Goal: Complete application form: Complete application form

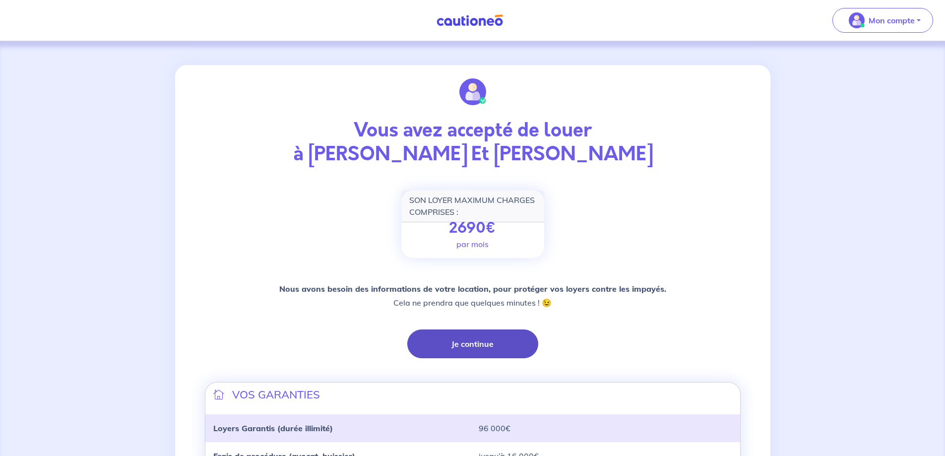
click at [445, 340] on button "Je continue" at bounding box center [472, 343] width 131 height 29
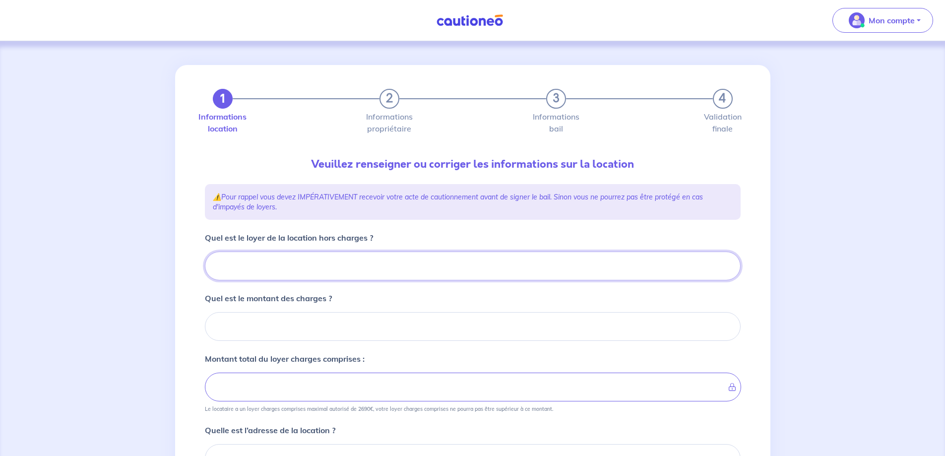
click at [264, 257] on input "Quel est le loyer de la location hors charges ?" at bounding box center [473, 265] width 536 height 29
type input "17"
type input "170"
type input "1700"
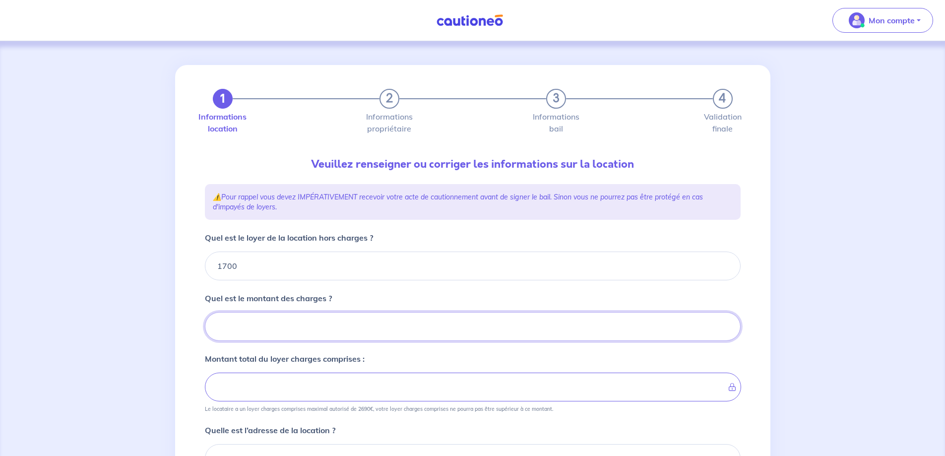
click at [325, 324] on input "Quel est le montant des charges ?" at bounding box center [473, 326] width 536 height 29
type input "30"
type input "1730"
type input "300"
type input "2000"
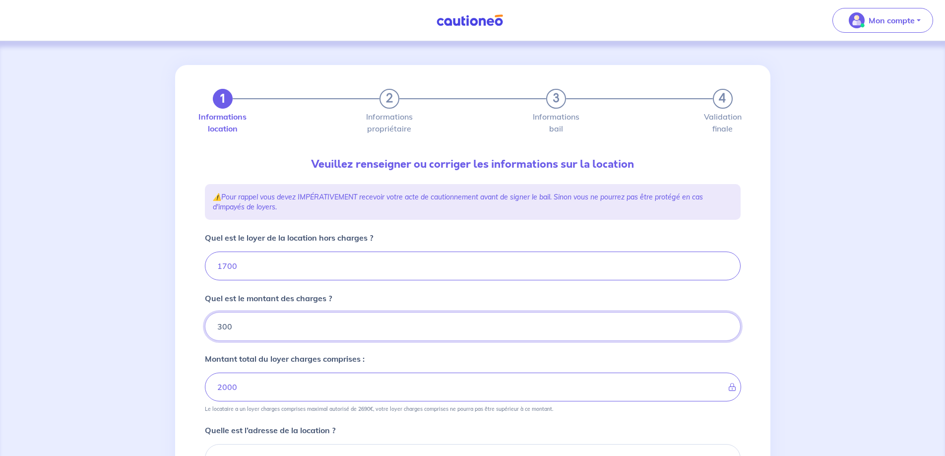
type input "300"
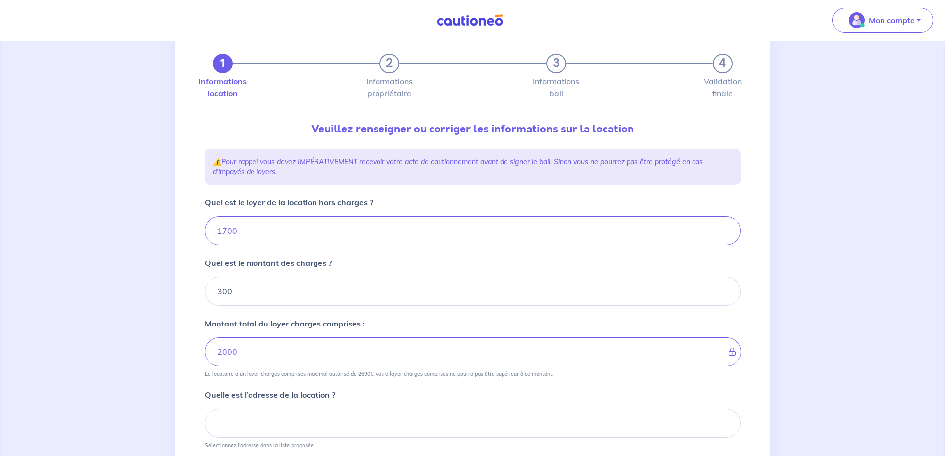
scroll to position [99, 0]
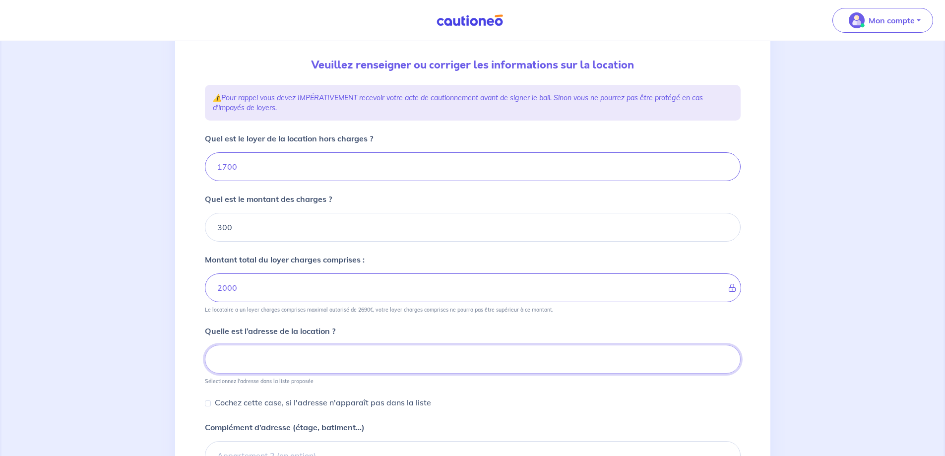
click at [315, 358] on input at bounding box center [473, 359] width 536 height 29
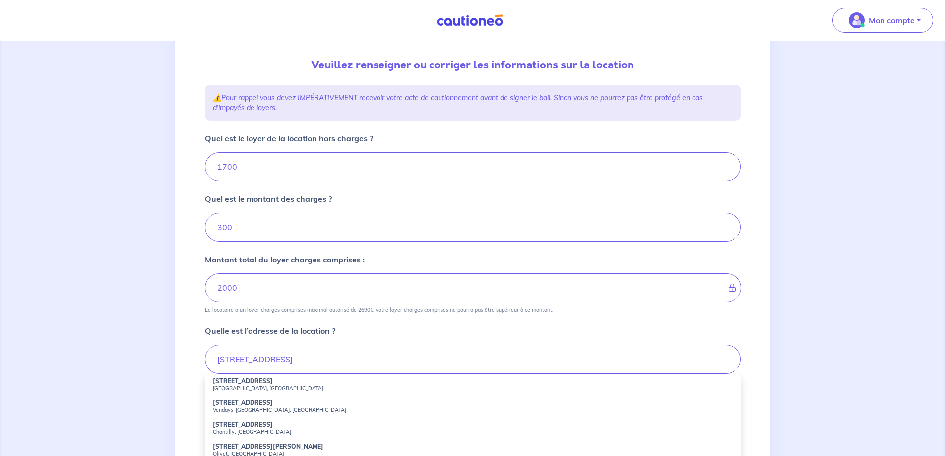
click at [295, 387] on small "[GEOGRAPHIC_DATA], [GEOGRAPHIC_DATA]" at bounding box center [473, 387] width 520 height 7
type input "[STREET_ADDRESS]"
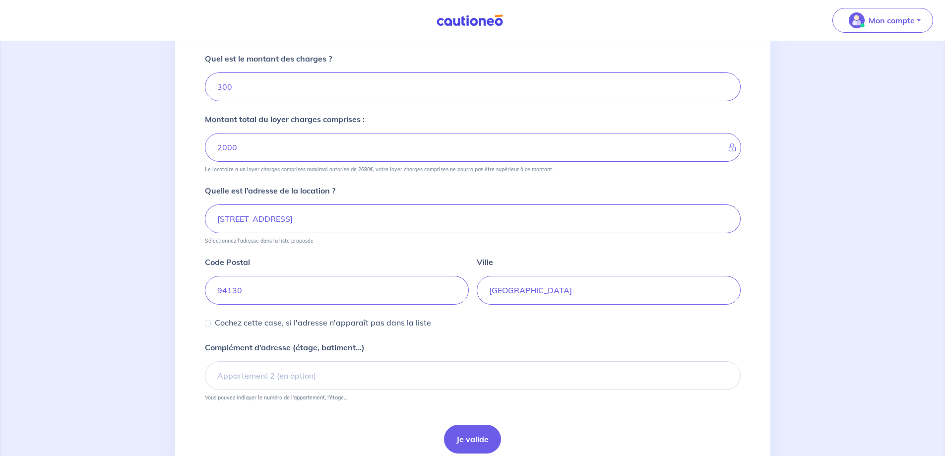
scroll to position [248, 0]
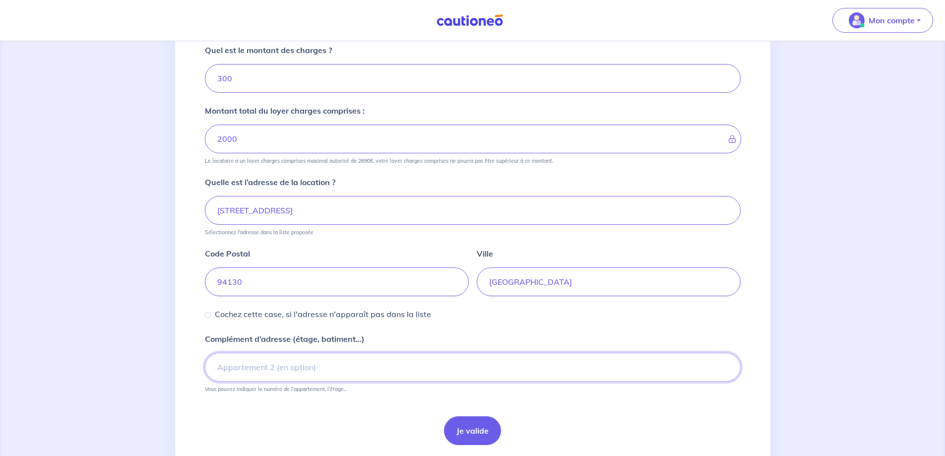
click at [329, 372] on input "Complément d’adresse (étage, batiment...)" at bounding box center [473, 367] width 536 height 29
type input "3eme etage"
click at [472, 427] on button "Je valide" at bounding box center [472, 430] width 57 height 29
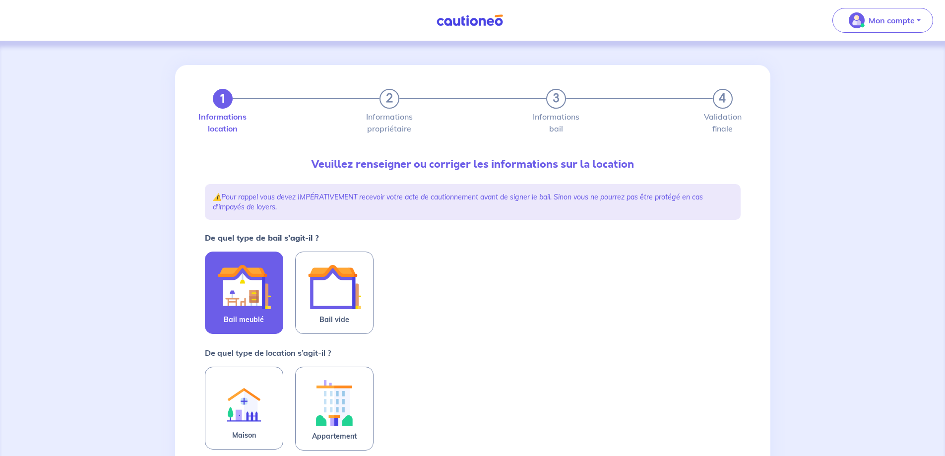
click at [229, 302] on img at bounding box center [244, 287] width 54 height 54
click at [0, 0] on input "Bail meublé" at bounding box center [0, 0] width 0 height 0
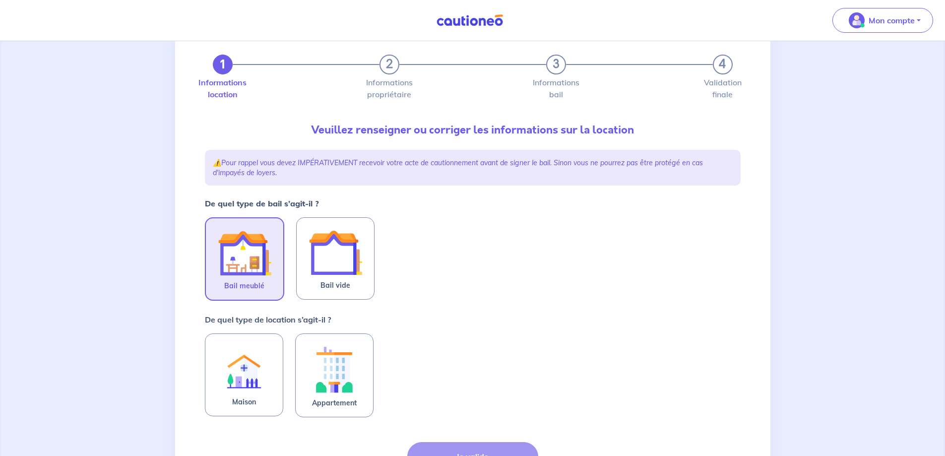
scroll to position [50, 0]
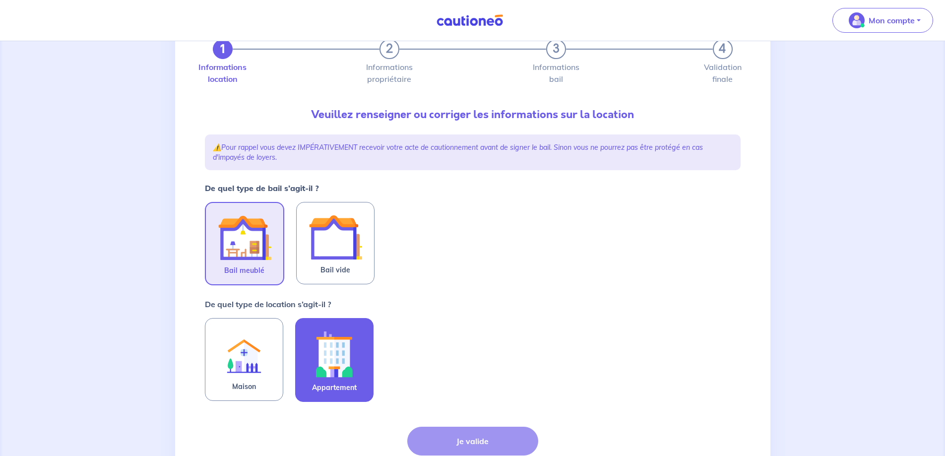
click at [364, 332] on label "Appartement" at bounding box center [334, 360] width 78 height 84
click at [0, 0] on input "Appartement" at bounding box center [0, 0] width 0 height 0
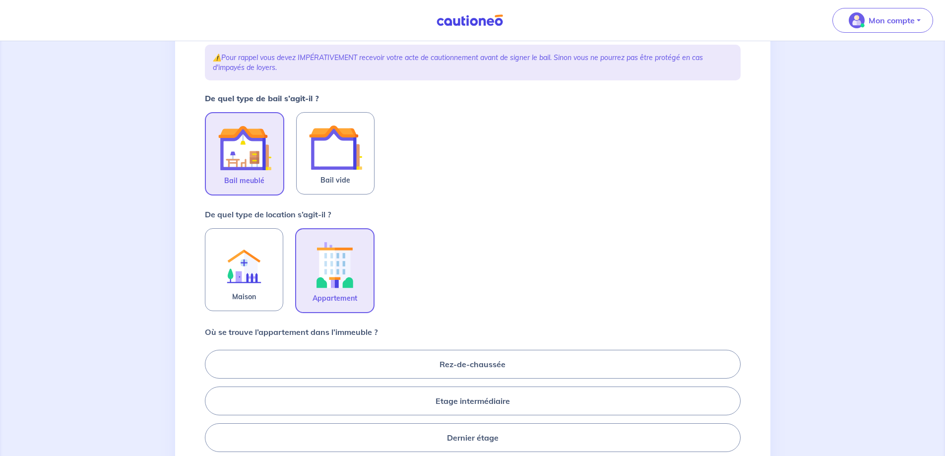
scroll to position [149, 0]
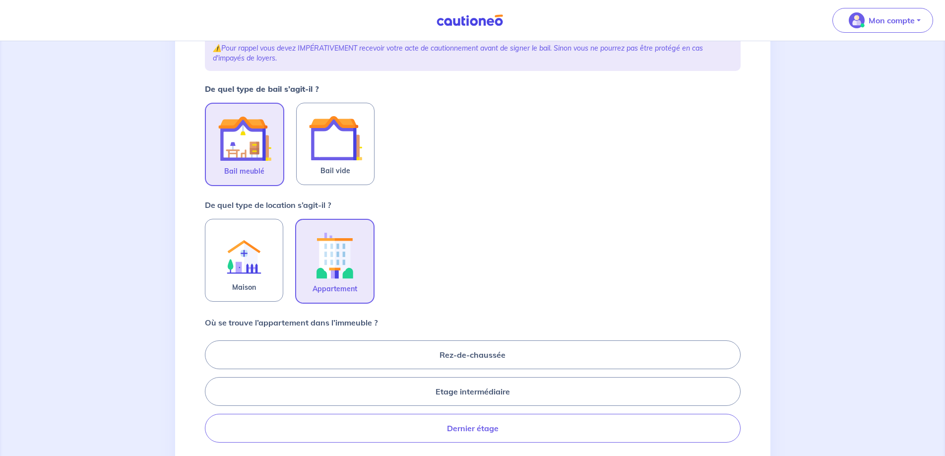
click at [491, 431] on label "Dernier étage" at bounding box center [473, 428] width 536 height 29
click at [211, 394] on input "Dernier étage" at bounding box center [208, 391] width 6 height 6
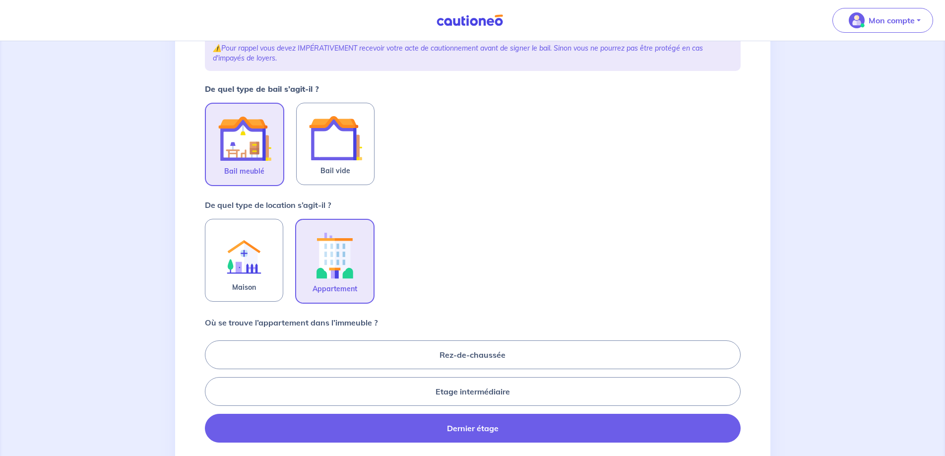
radio input "true"
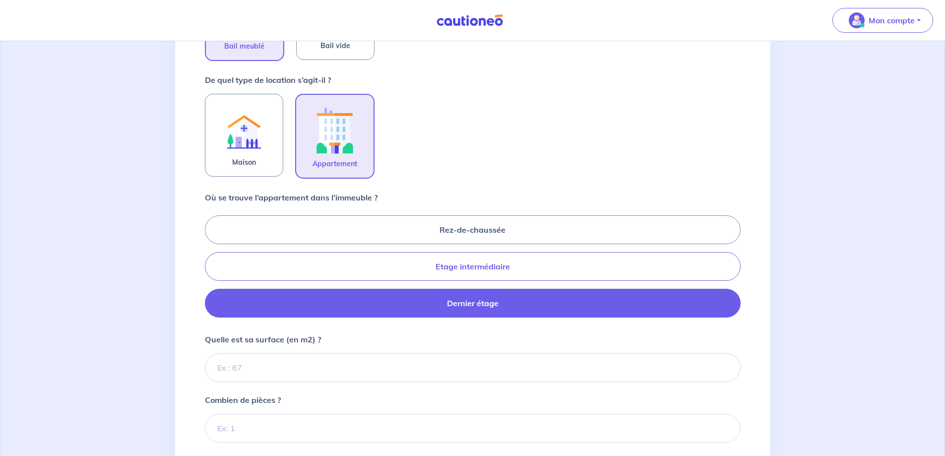
scroll to position [298, 0]
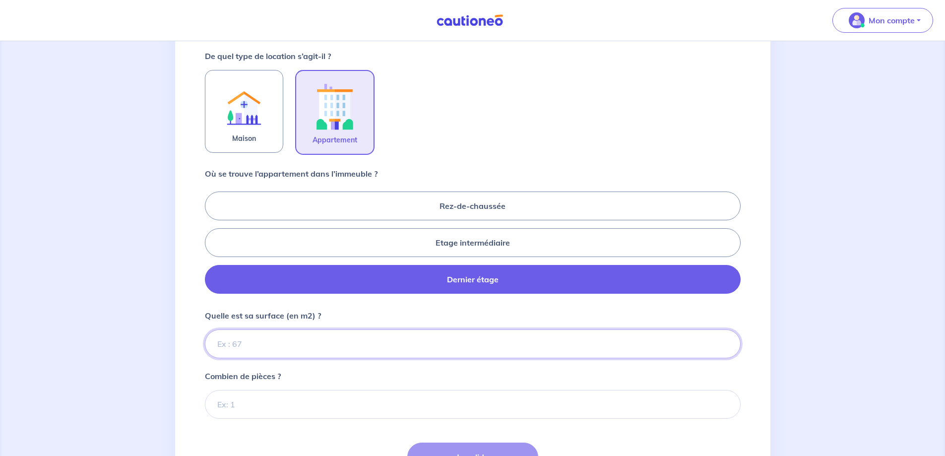
click at [429, 342] on input "Quelle est sa surface (en m2) ?" at bounding box center [473, 343] width 536 height 29
type input "80"
click at [375, 392] on input "Combien de pièces ?" at bounding box center [473, 404] width 536 height 29
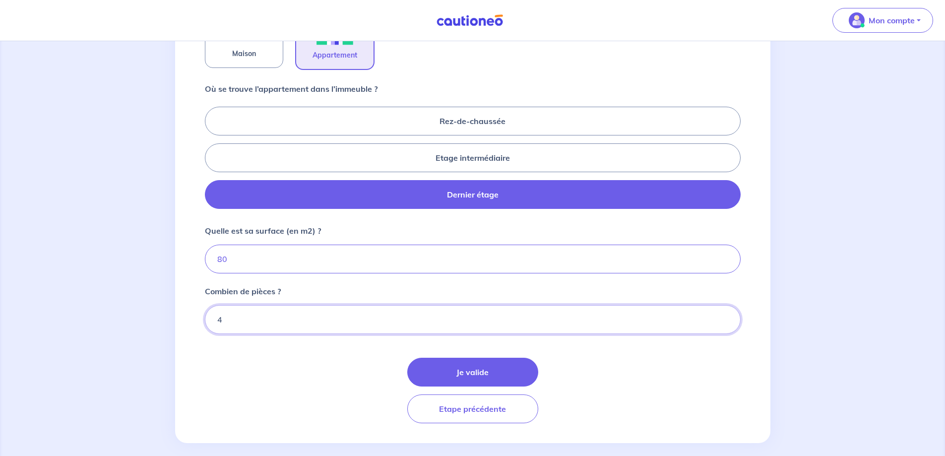
scroll to position [393, 0]
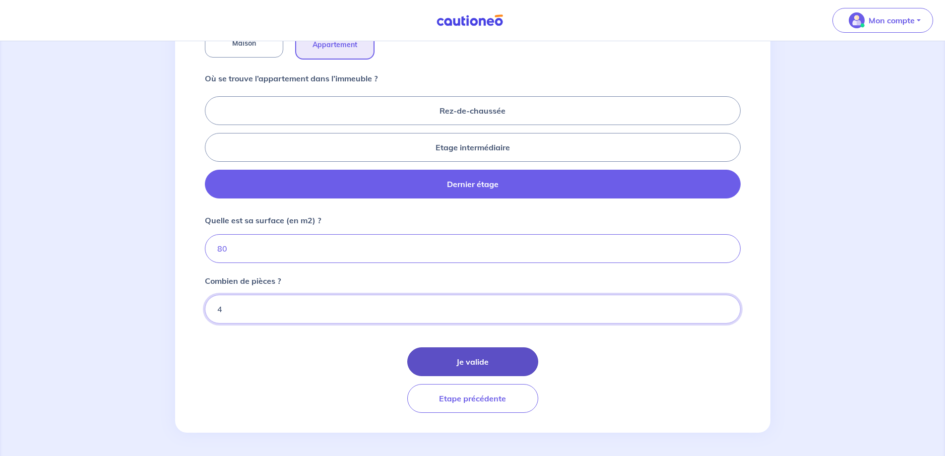
type input "4"
click at [454, 366] on button "Je valide" at bounding box center [472, 361] width 131 height 29
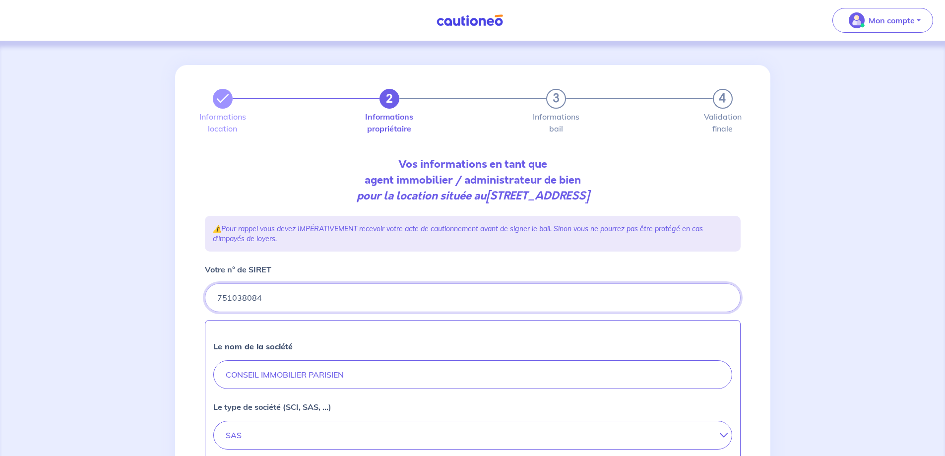
click at [278, 298] on input "Votre n° de SIRET" at bounding box center [473, 297] width 536 height 29
click at [356, 384] on input "CONSEIL IMMOBILIER PARISIEN" at bounding box center [472, 374] width 519 height 29
drag, startPoint x: 356, startPoint y: 377, endPoint x: 82, endPoint y: 383, distance: 274.3
click at [82, 383] on div "2 3 4 Informations location Informations propriétaire Informations bail Validat…" at bounding box center [472, 441] width 945 height 800
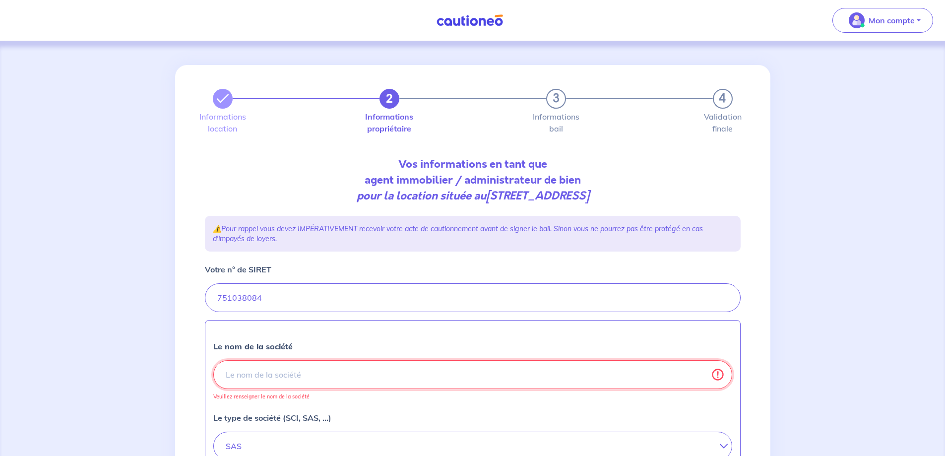
click at [296, 381] on input "Le nom de la société" at bounding box center [472, 374] width 519 height 29
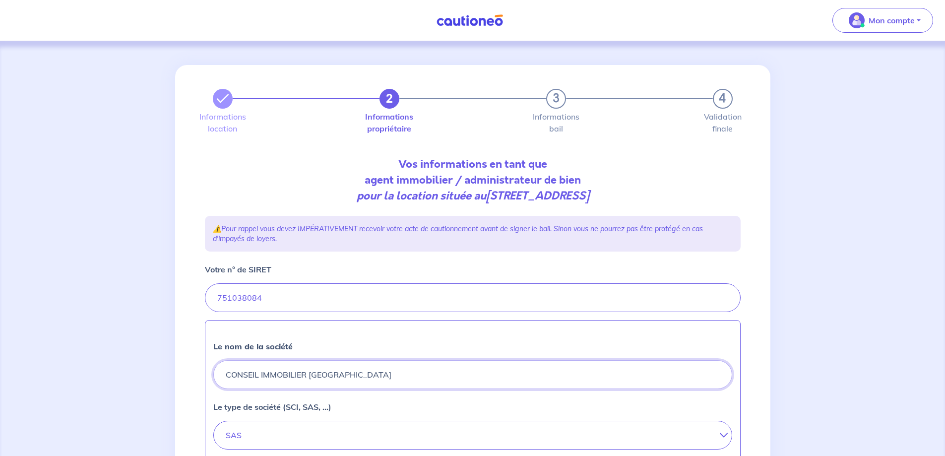
type input "CONSEIL IMMOBILIER PARISIEN"
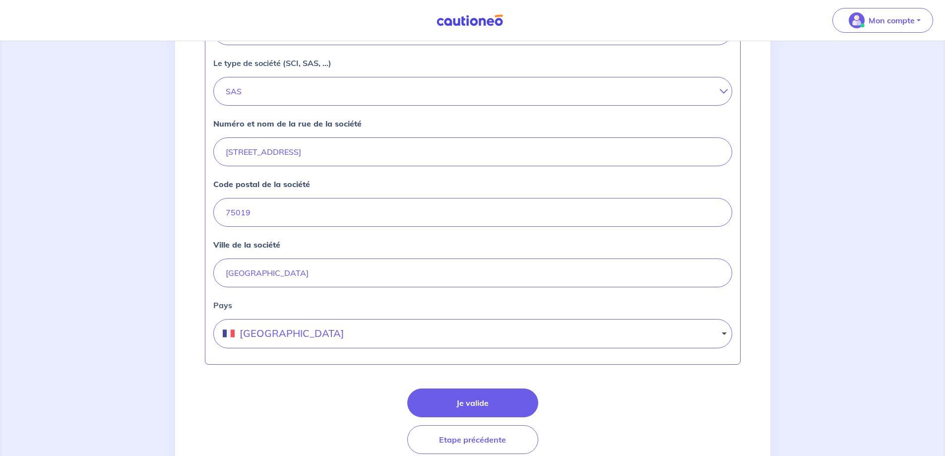
scroll to position [347, 0]
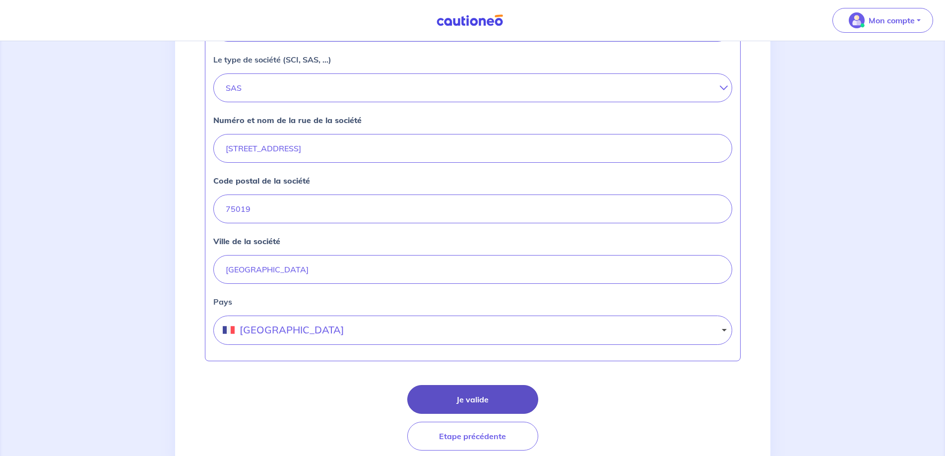
click at [480, 397] on button "Je valide" at bounding box center [472, 399] width 131 height 29
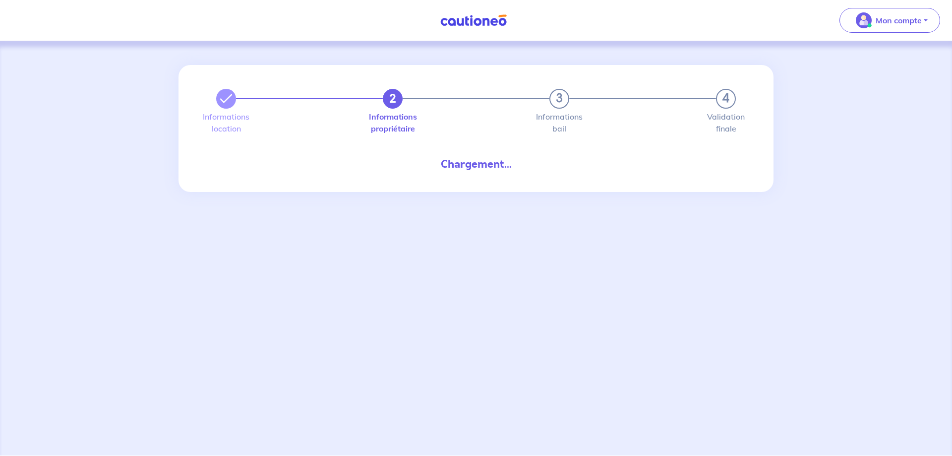
select select "FR"
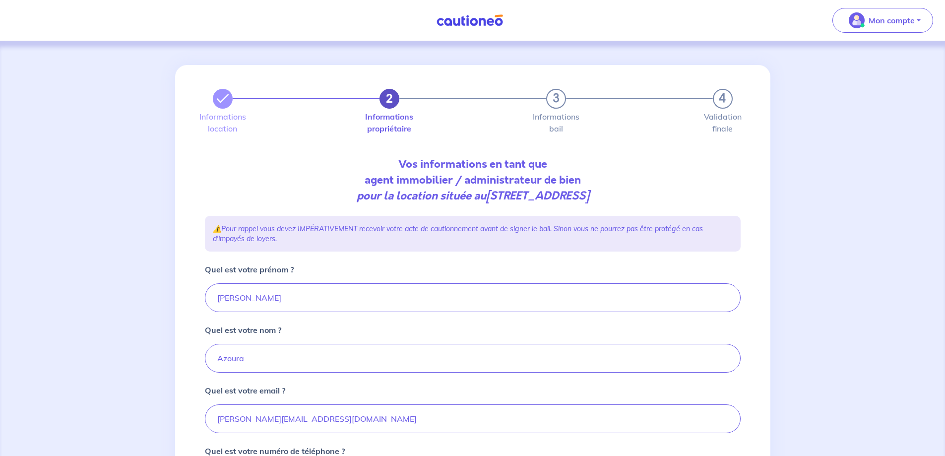
click at [390, 98] on button "2" at bounding box center [389, 99] width 20 height 20
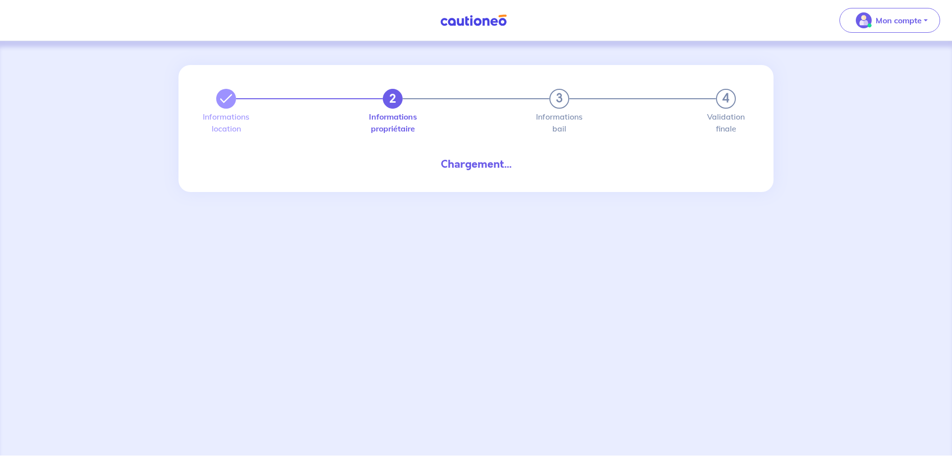
select select "FR"
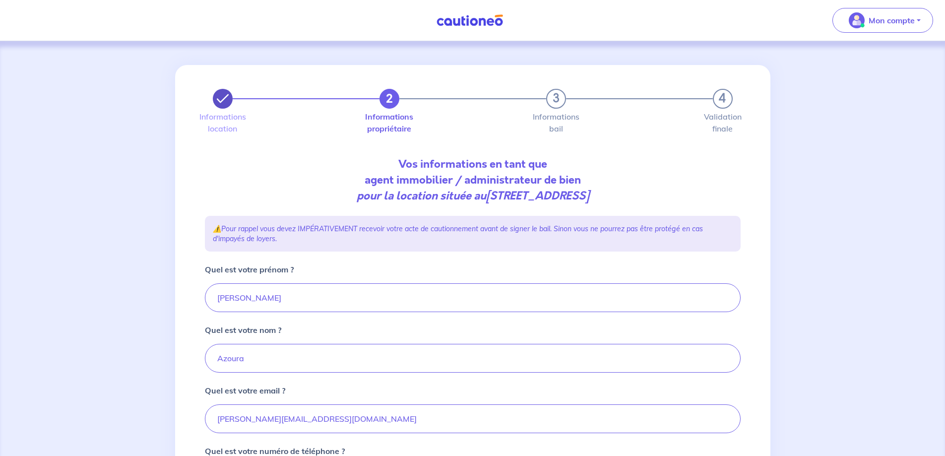
click at [231, 102] on button "button" at bounding box center [223, 99] width 20 height 20
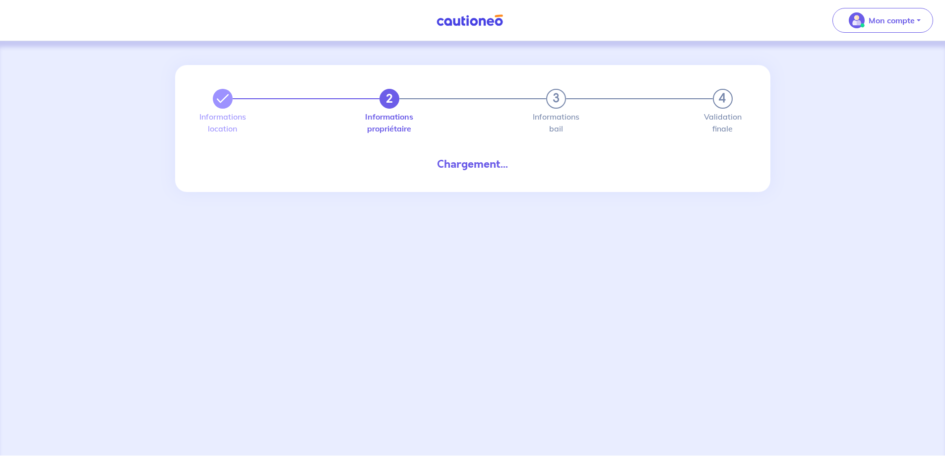
select select "FR"
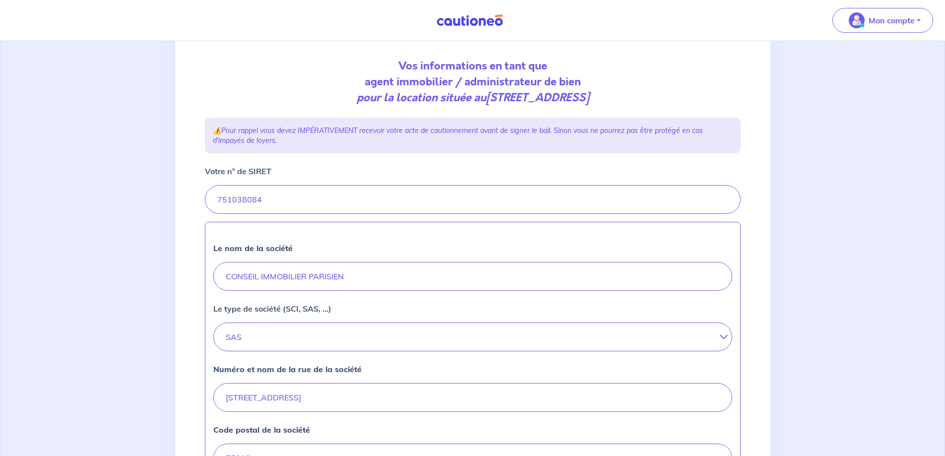
scroll to position [99, 0]
drag, startPoint x: 295, startPoint y: 195, endPoint x: 134, endPoint y: 187, distance: 160.4
click at [134, 187] on div "2 3 4 Informations location Informations propriétaire Informations bail Validat…" at bounding box center [472, 342] width 945 height 800
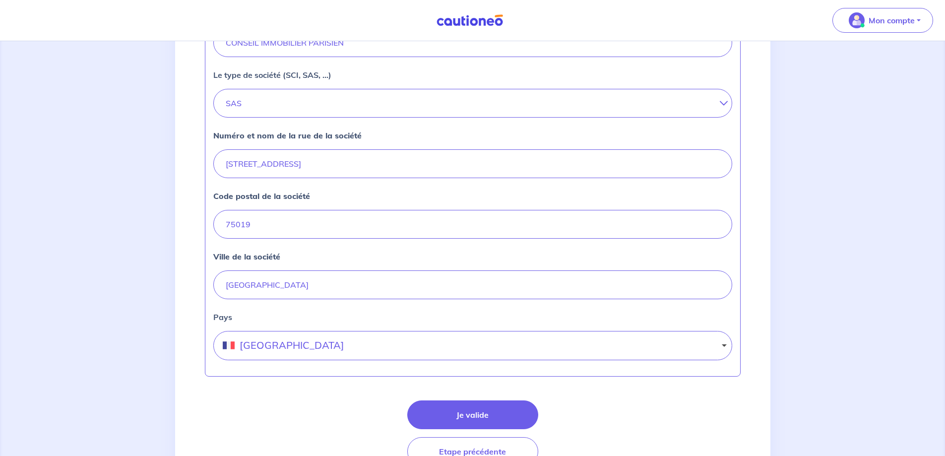
scroll to position [385, 0]
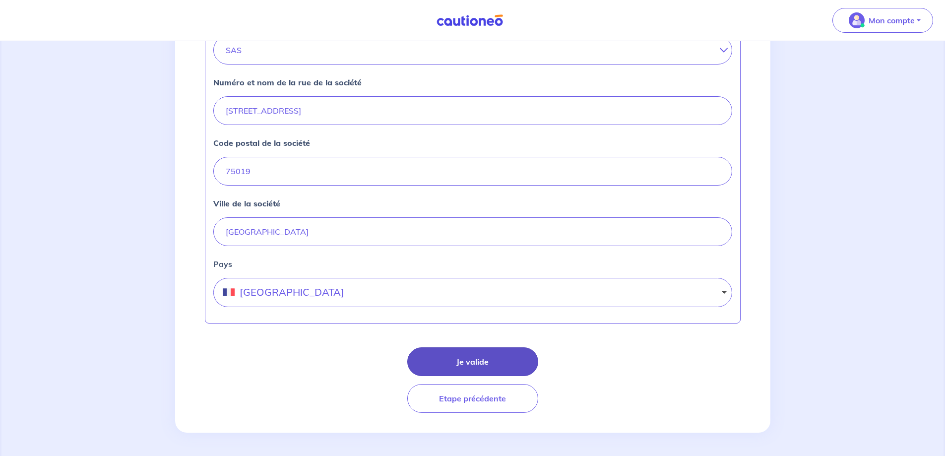
click at [493, 357] on button "Je valide" at bounding box center [472, 361] width 131 height 29
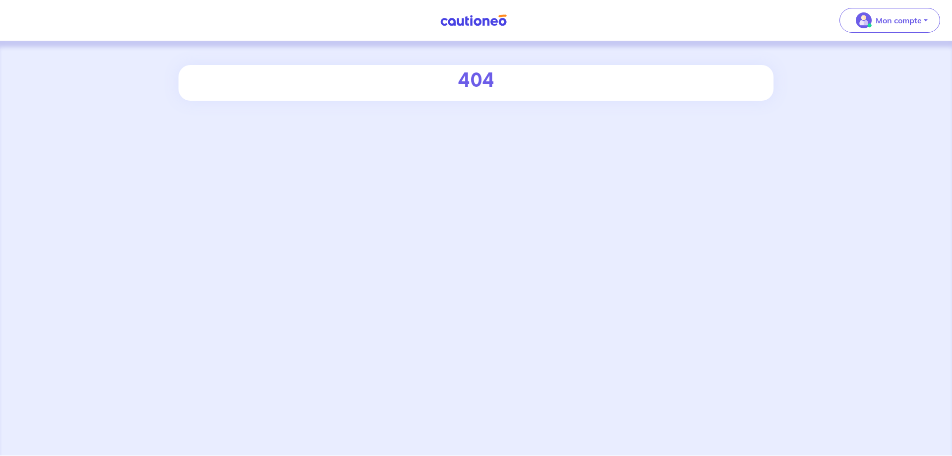
select select "FR"
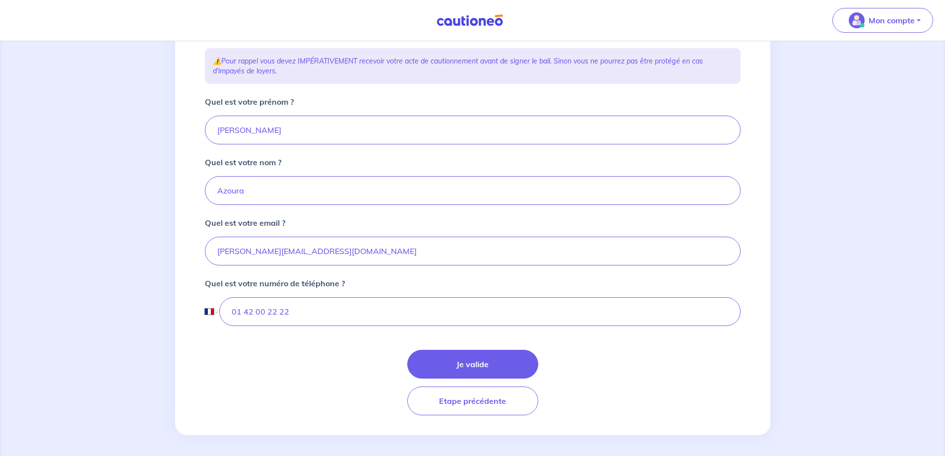
scroll to position [171, 0]
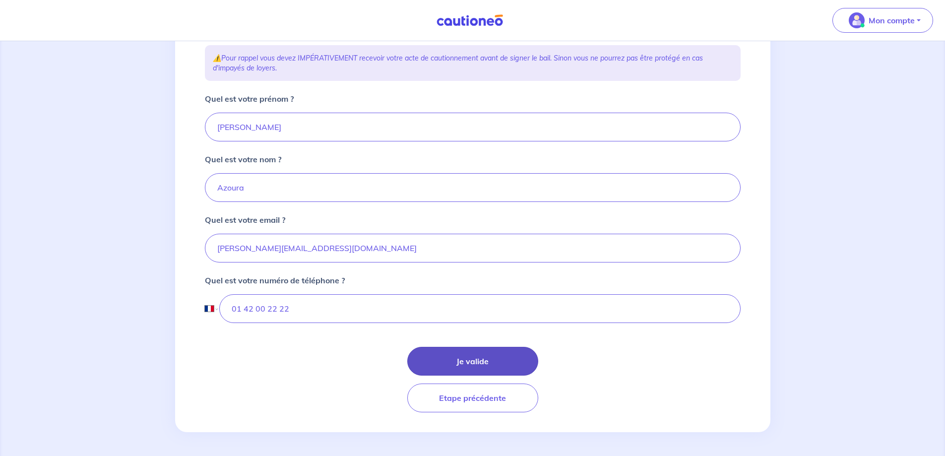
click at [498, 357] on button "Je valide" at bounding box center [472, 361] width 131 height 29
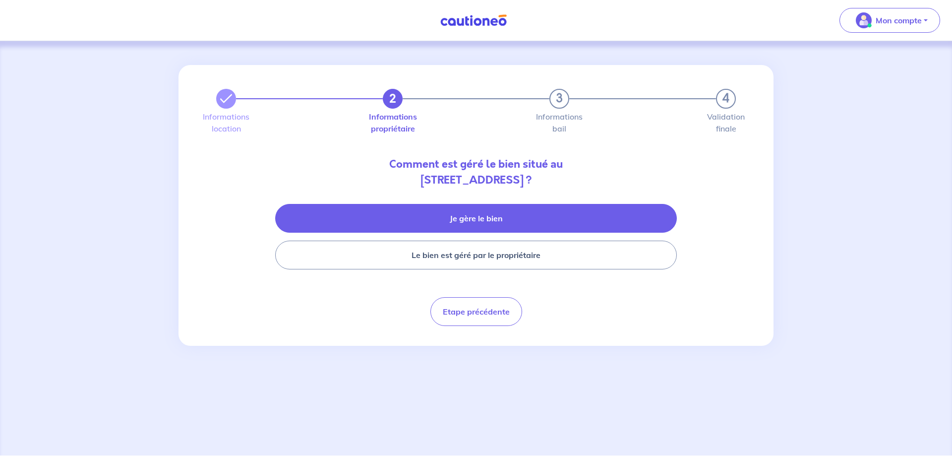
click at [488, 226] on button "Je gère le bien" at bounding box center [476, 218] width 402 height 29
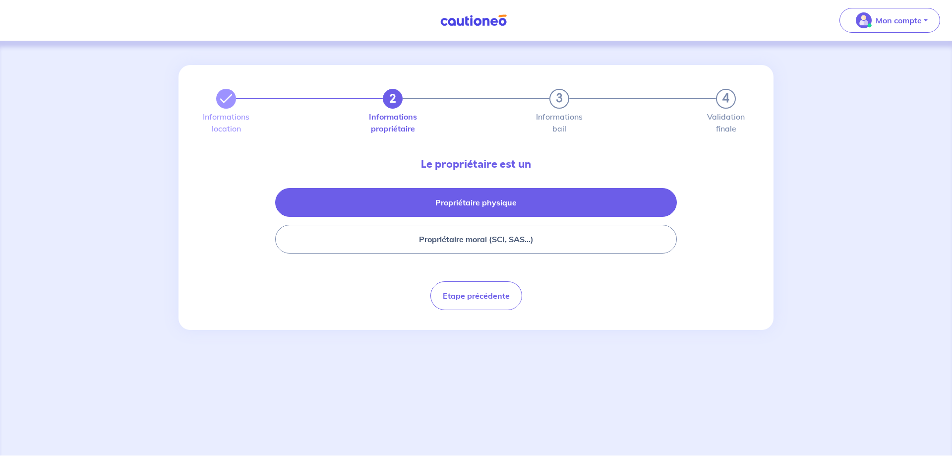
click at [491, 200] on button "Propriétaire physique" at bounding box center [476, 202] width 402 height 29
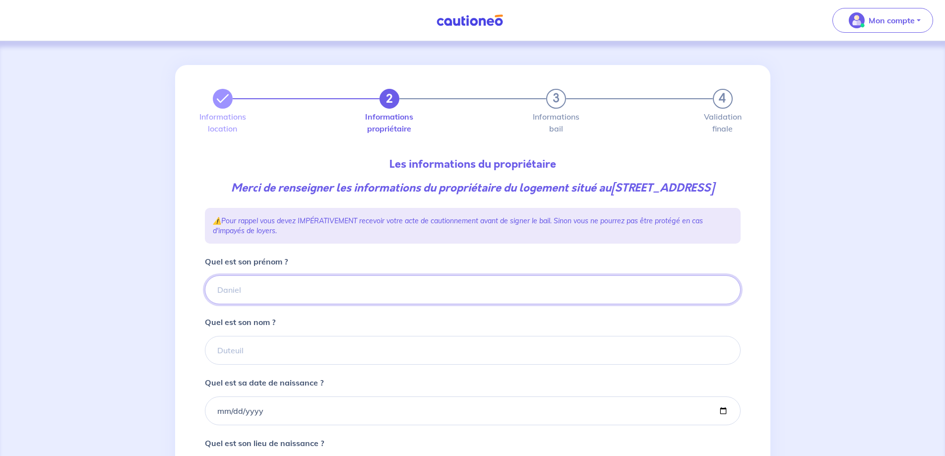
click at [305, 304] on input "Quel est son prénom ?" at bounding box center [473, 289] width 536 height 29
type input "polette"
click at [289, 365] on input "Quel est son nom ?" at bounding box center [473, 350] width 536 height 29
type input "[PERSON_NAME]"
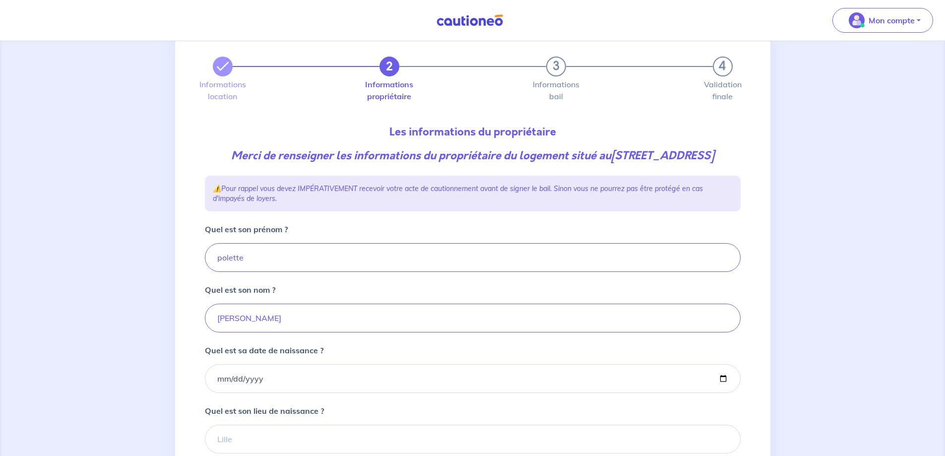
scroll to position [99, 0]
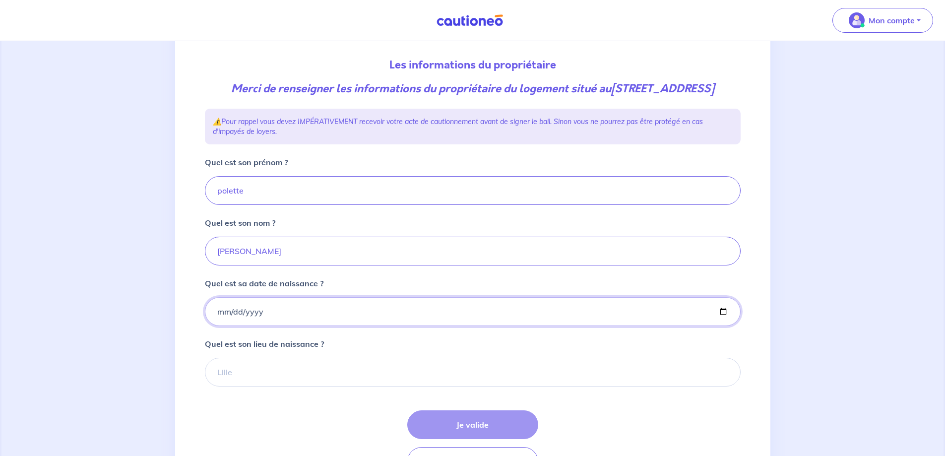
click at [288, 326] on input "Quel est sa date de naissance ?" at bounding box center [473, 311] width 536 height 29
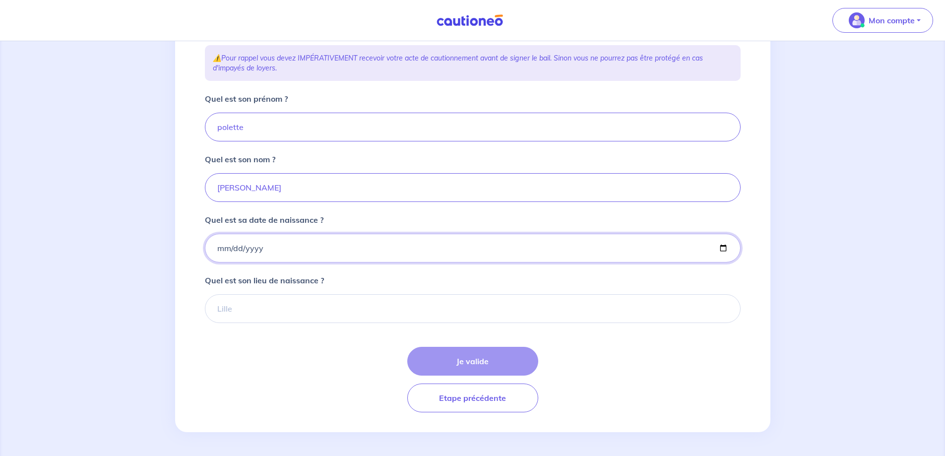
scroll to position [179, 0]
type input "[DATE]"
click at [393, 298] on input "Quel est son lieu de naissance ?" at bounding box center [473, 308] width 536 height 29
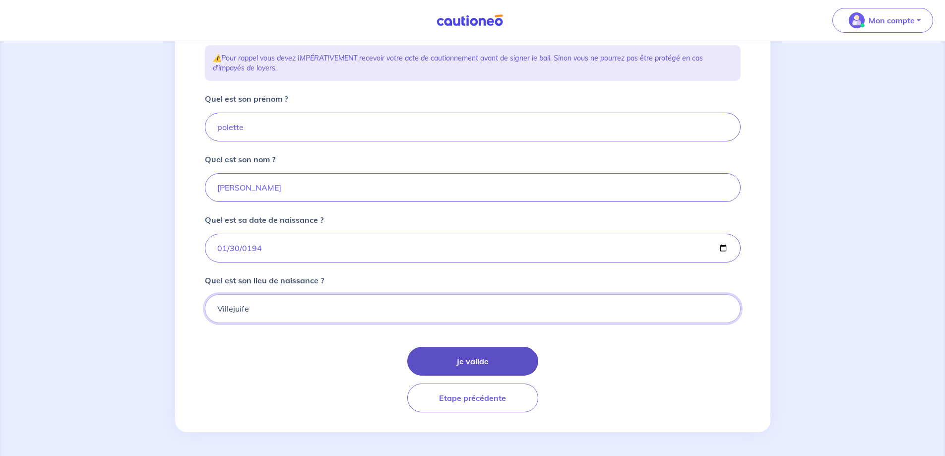
type input "Villejuife"
click at [436, 356] on button "Je valide" at bounding box center [472, 361] width 131 height 29
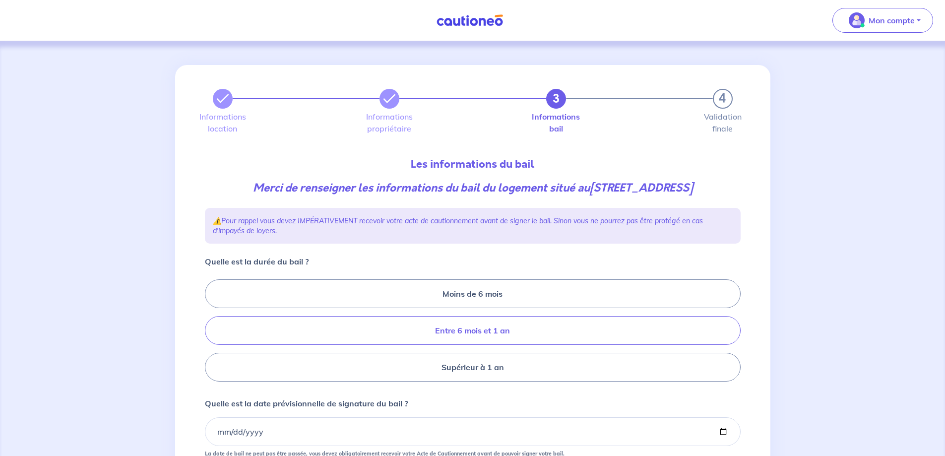
click at [521, 337] on label "Entre 6 mois et 1 an" at bounding box center [473, 330] width 536 height 29
click at [211, 334] on input "Entre 6 mois et 1 an" at bounding box center [208, 330] width 6 height 6
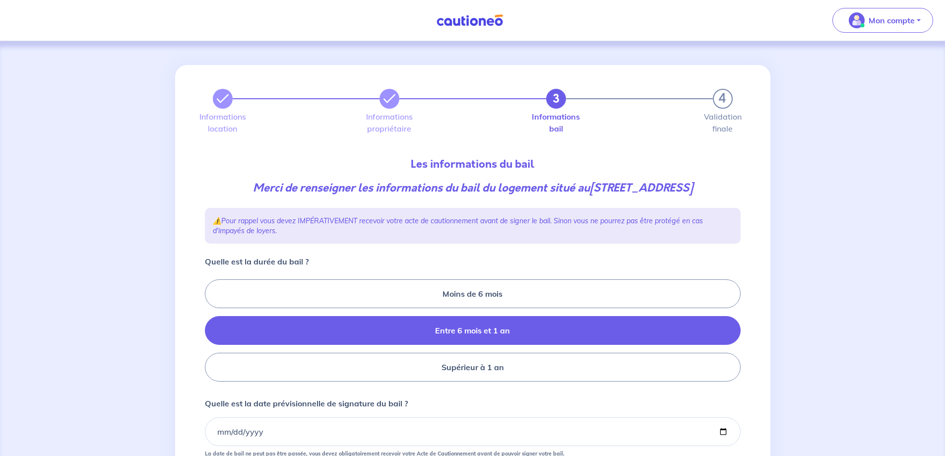
radio input "true"
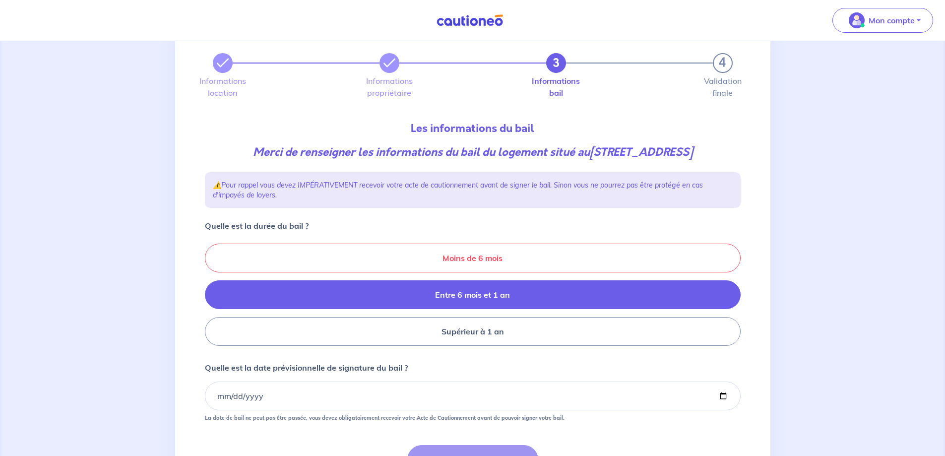
scroll to position [99, 0]
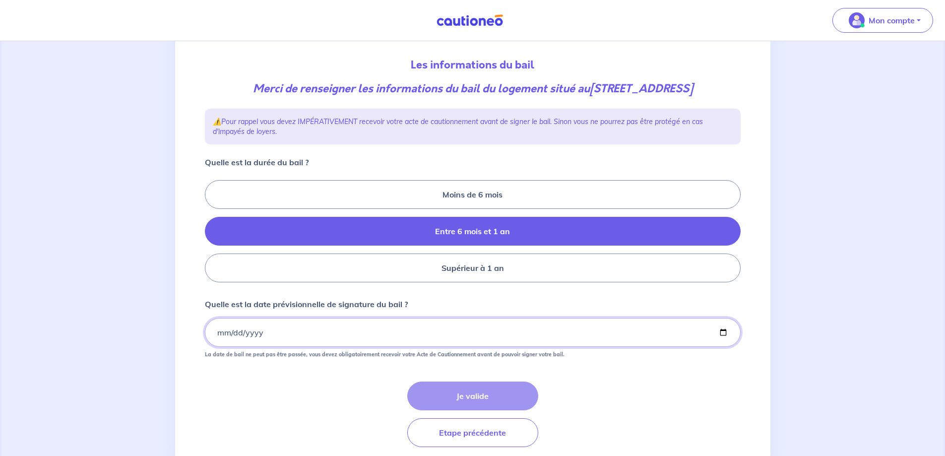
click at [215, 347] on input "Quelle est la date prévisionnelle de signature du bail ?" at bounding box center [473, 332] width 536 height 29
click at [718, 347] on input "Quelle est la date prévisionnelle de signature du bail ?" at bounding box center [473, 332] width 536 height 29
type input "[DATE]"
click at [470, 409] on button "Je valide" at bounding box center [472, 395] width 131 height 29
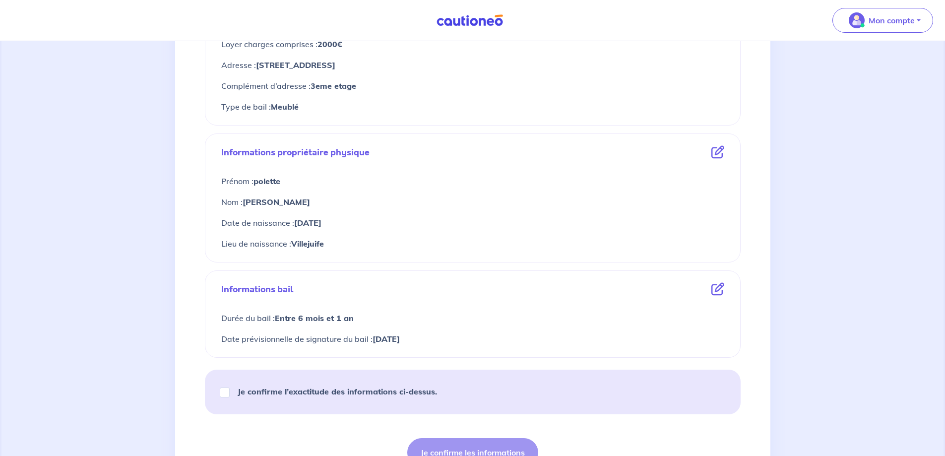
scroll to position [298, 0]
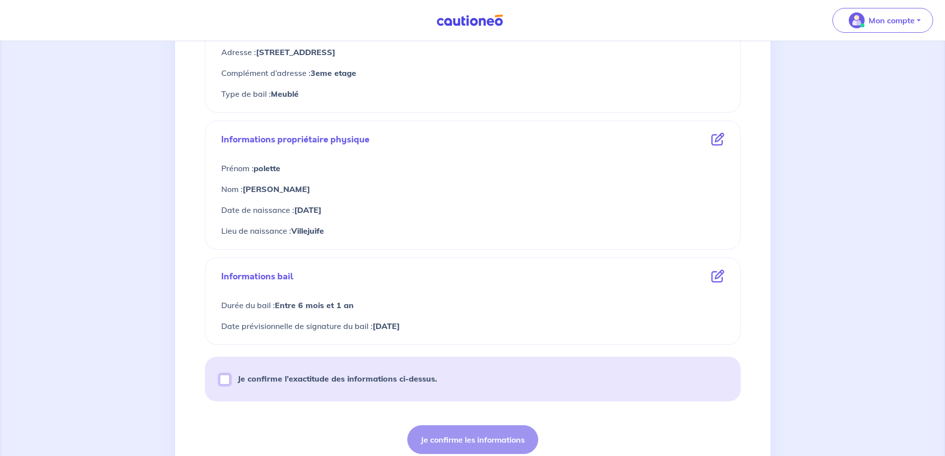
click at [220, 378] on input "Je confirme l’exactitude des informations ci-dessus." at bounding box center [225, 379] width 10 height 10
checkbox input "true"
click at [486, 438] on button "Je confirme les informations" at bounding box center [472, 439] width 131 height 29
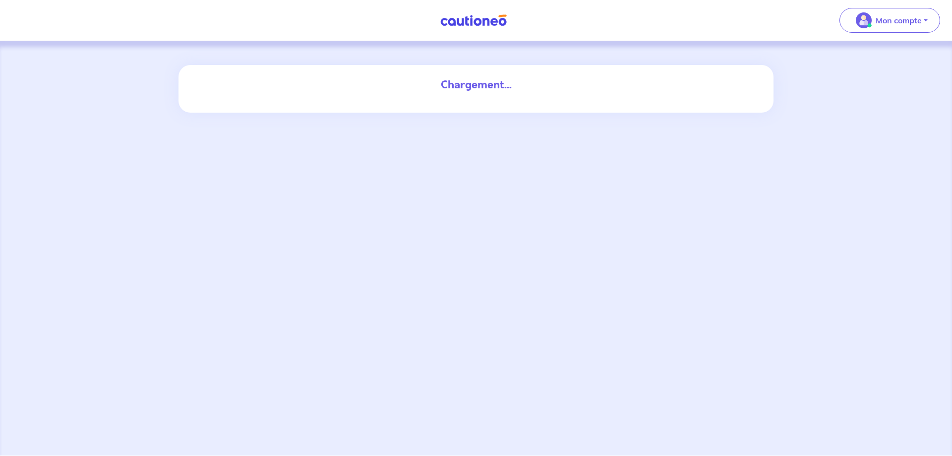
click at [515, 85] on div "Chargement..." at bounding box center [476, 85] width 536 height 16
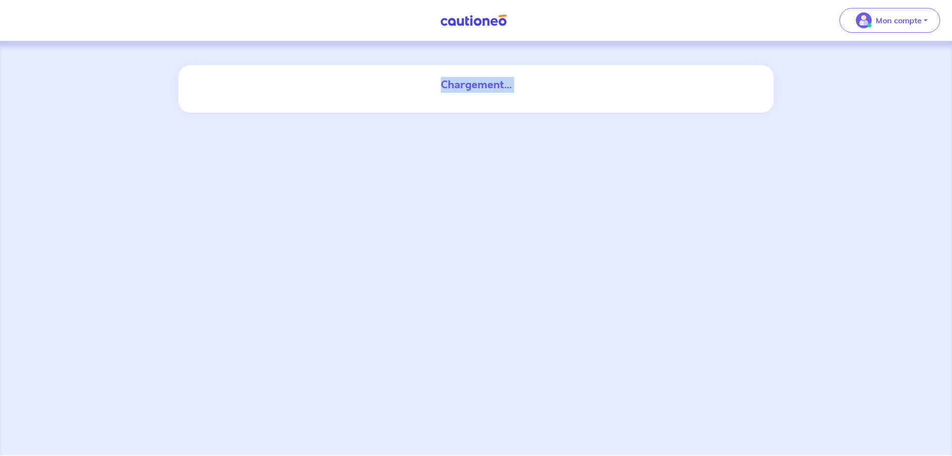
click at [159, 46] on div "Chargement..." at bounding box center [476, 248] width 952 height 414
click at [522, 234] on div "Chargement..." at bounding box center [476, 248] width 952 height 414
click at [542, 174] on div "Chargement..." at bounding box center [476, 248] width 952 height 414
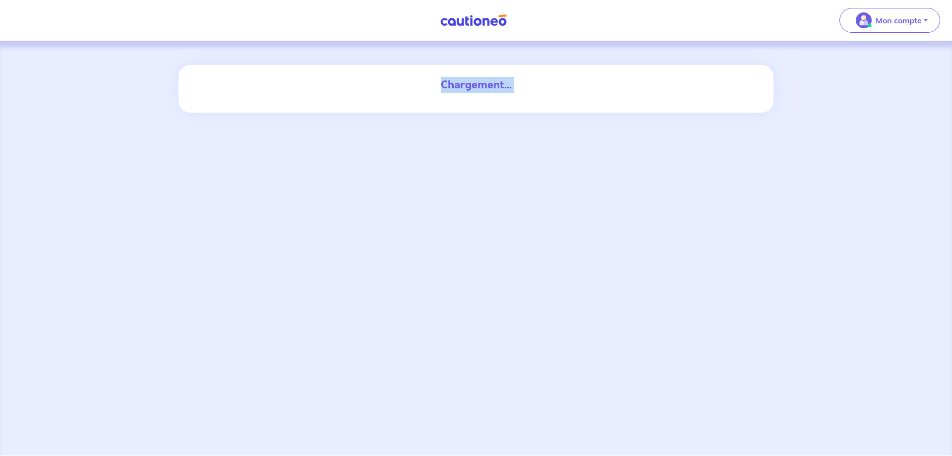
click at [542, 174] on div "Chargement..." at bounding box center [476, 248] width 952 height 414
click at [535, 170] on div "Chargement..." at bounding box center [476, 248] width 952 height 414
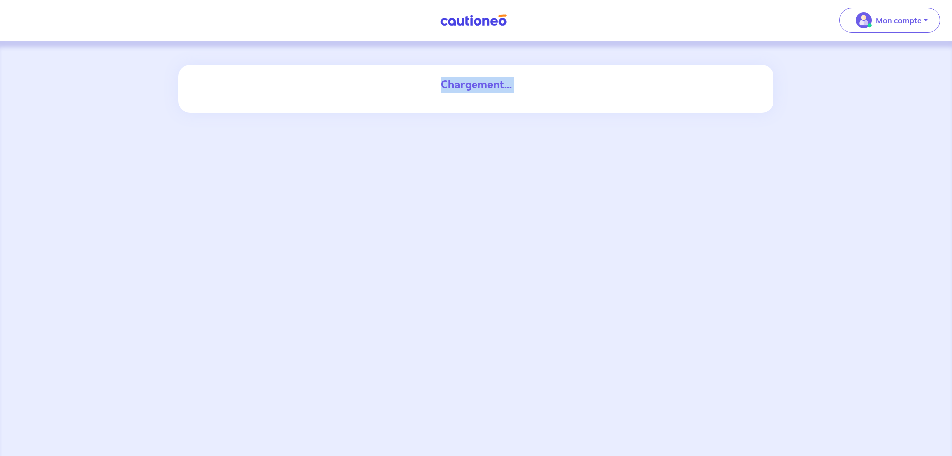
click at [536, 302] on div "Chargement..." at bounding box center [476, 248] width 952 height 414
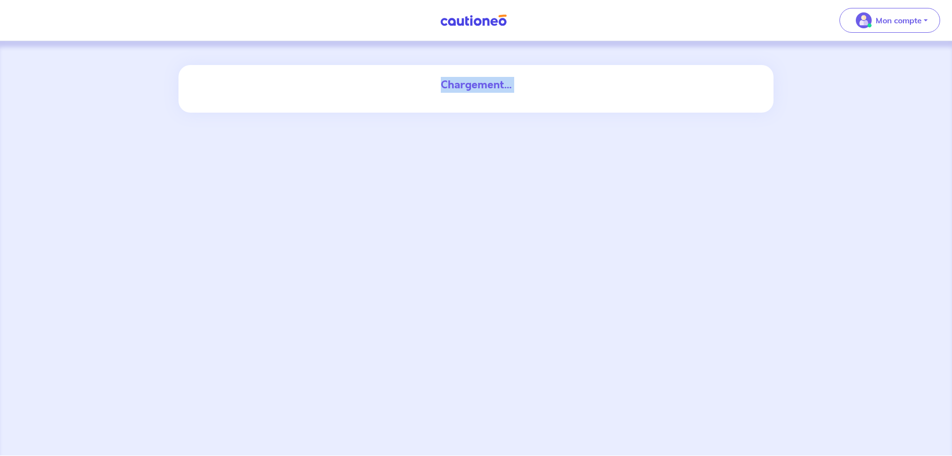
click at [536, 302] on div "Chargement..." at bounding box center [476, 248] width 952 height 414
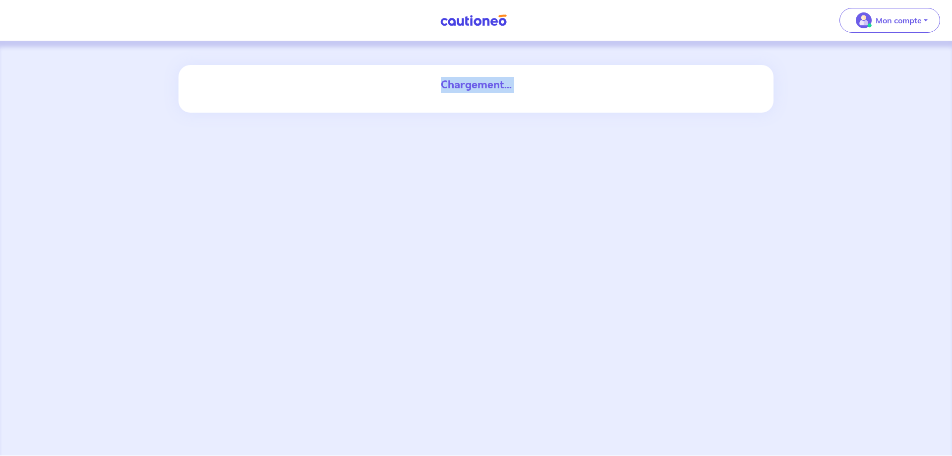
click at [536, 302] on div "Chargement..." at bounding box center [476, 248] width 952 height 414
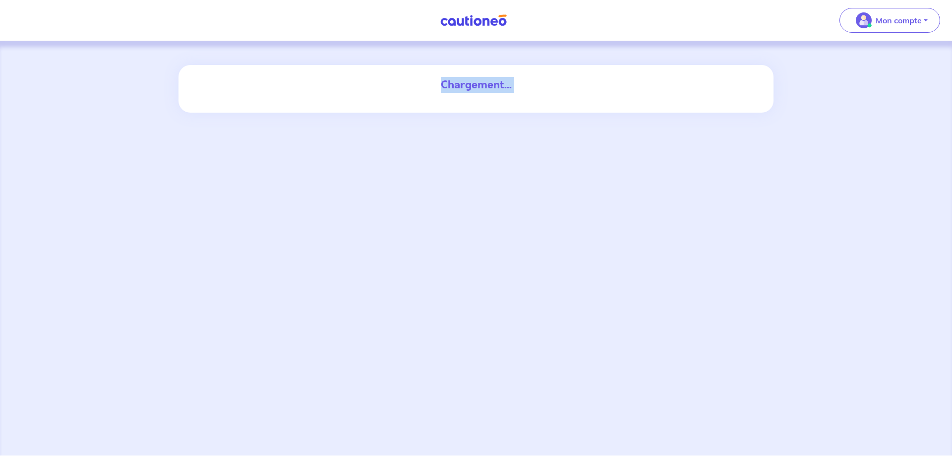
click at [536, 302] on div "Chargement..." at bounding box center [476, 248] width 952 height 414
click at [528, 227] on div "Chargement..." at bounding box center [476, 248] width 952 height 414
click at [447, 145] on div "Chargement..." at bounding box center [476, 248] width 952 height 414
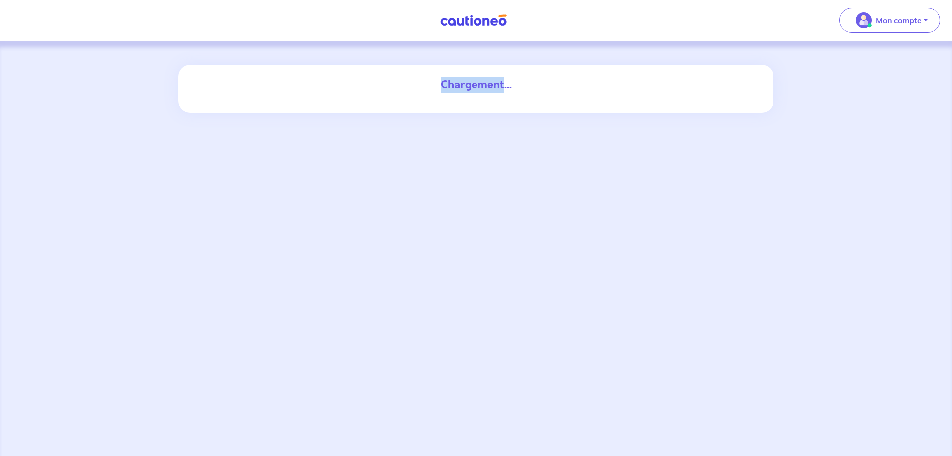
click at [447, 145] on div "Chargement..." at bounding box center [476, 248] width 952 height 414
click at [512, 124] on div "Chargement..." at bounding box center [476, 248] width 952 height 414
click at [512, 125] on div "Chargement..." at bounding box center [476, 248] width 952 height 414
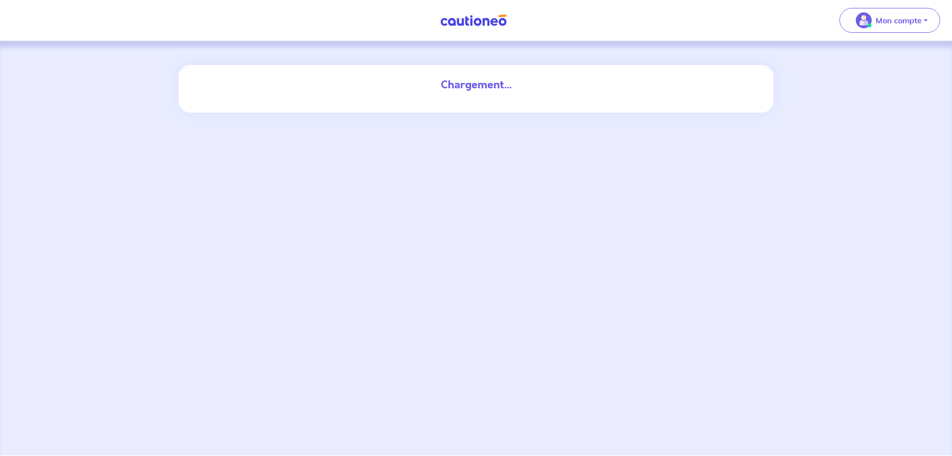
click at [511, 69] on div "Chargement..." at bounding box center [476, 85] width 548 height 40
click at [556, 185] on div "Chargement..." at bounding box center [476, 248] width 952 height 414
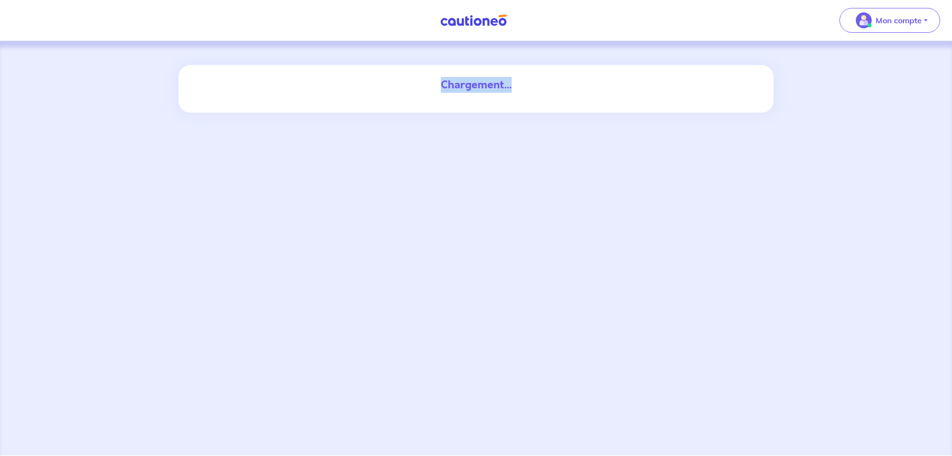
click at [520, 100] on div "Chargement..." at bounding box center [476, 85] width 548 height 40
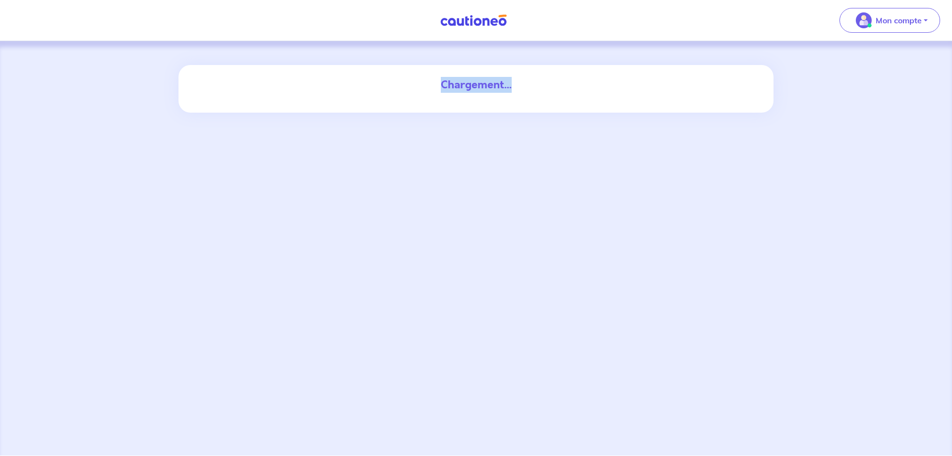
click at [520, 100] on div "Chargement..." at bounding box center [476, 85] width 548 height 40
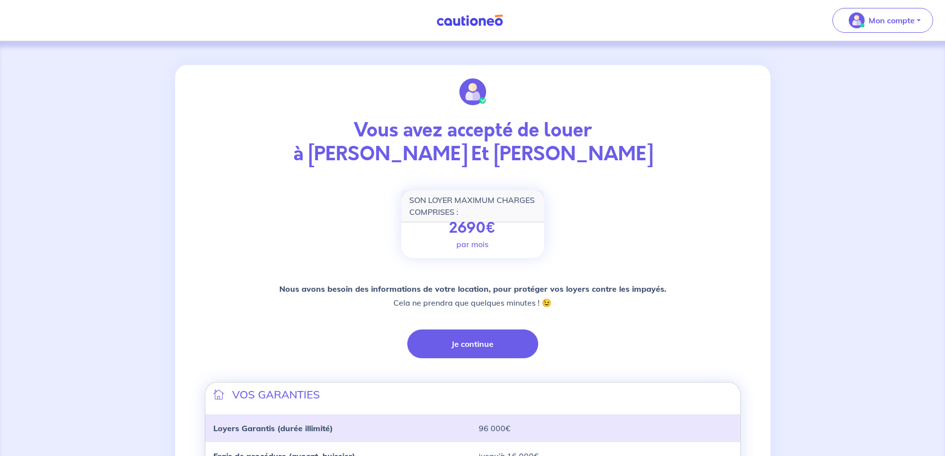
click at [487, 358] on div "Vous avez accepté de louer à Estelle IUNG Et Robert FOLEY SON LOYER MAXIMUM CHA…" at bounding box center [473, 347] width 548 height 564
click at [491, 348] on button "Je continue" at bounding box center [472, 343] width 131 height 29
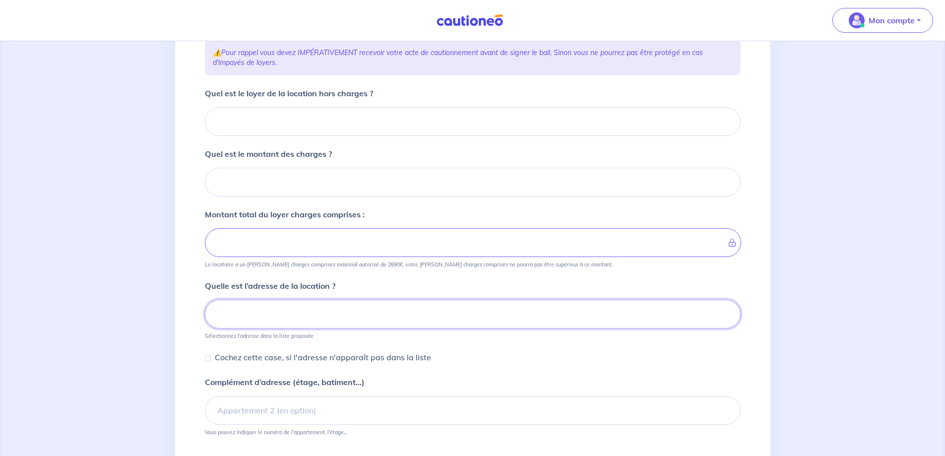
scroll to position [156, 0]
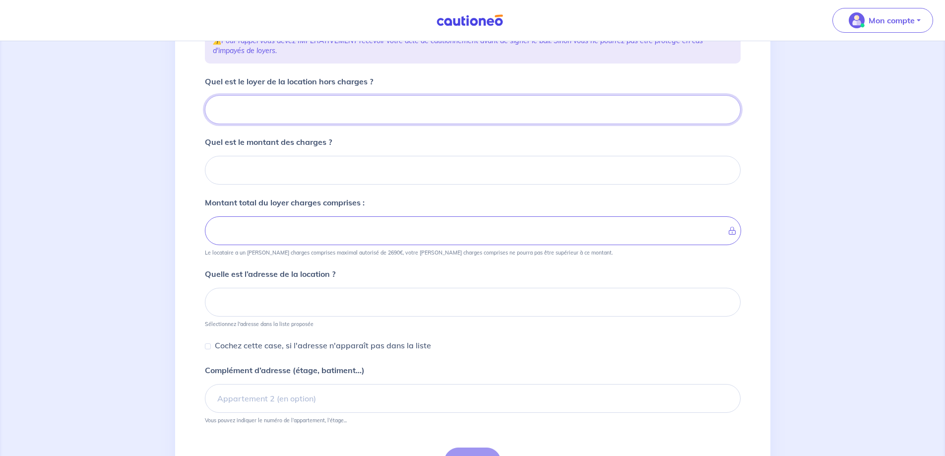
click at [289, 105] on input "Quel est le loyer de la location hors charges ?" at bounding box center [473, 109] width 536 height 29
type input "17"
type input "1700"
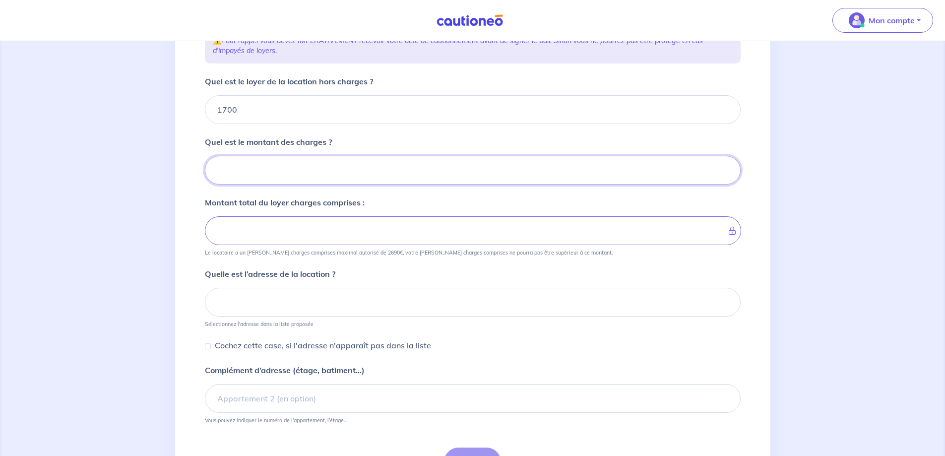
click at [431, 174] on input "Quel est le montant des charges ?" at bounding box center [473, 170] width 536 height 29
type input "30"
type input "1703"
type input "300"
type input "2000"
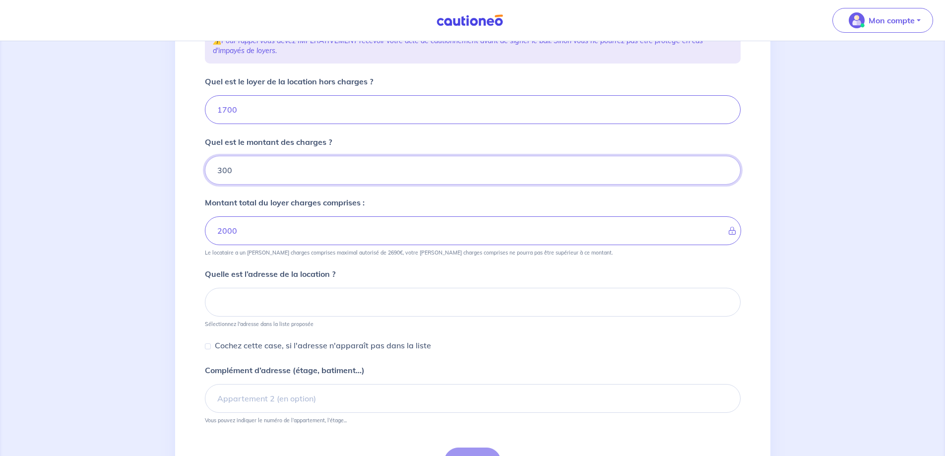
type input "300"
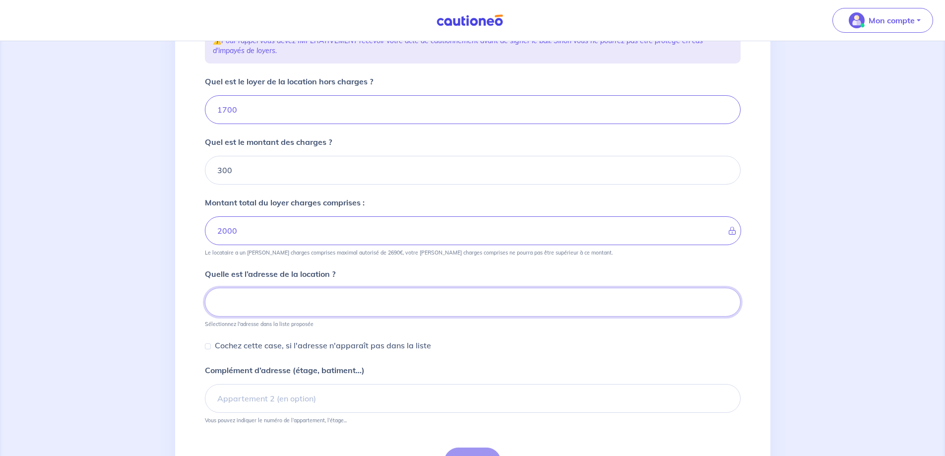
click at [371, 306] on input at bounding box center [473, 302] width 536 height 29
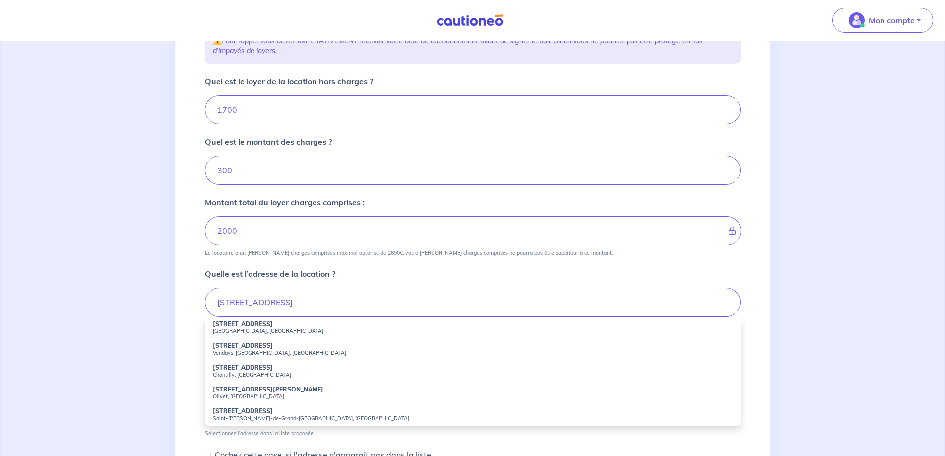
click at [332, 332] on small "[GEOGRAPHIC_DATA], [GEOGRAPHIC_DATA]" at bounding box center [473, 330] width 520 height 7
type input "[STREET_ADDRESS]"
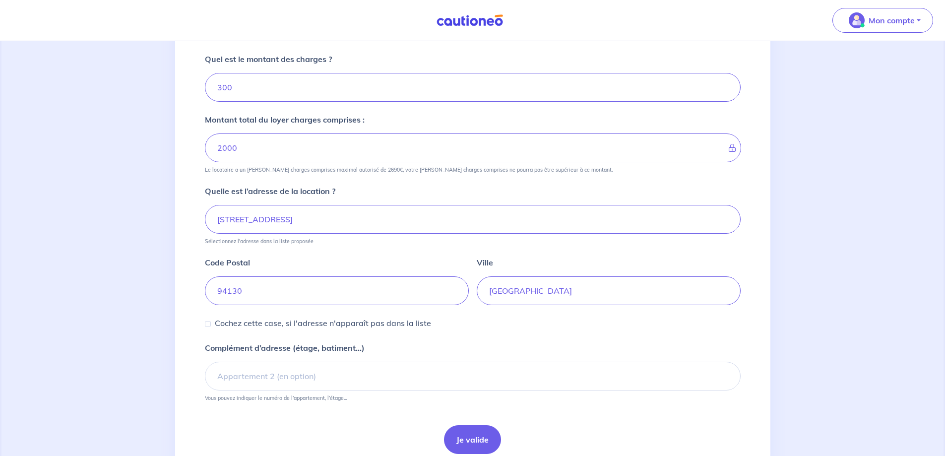
scroll to position [255, 0]
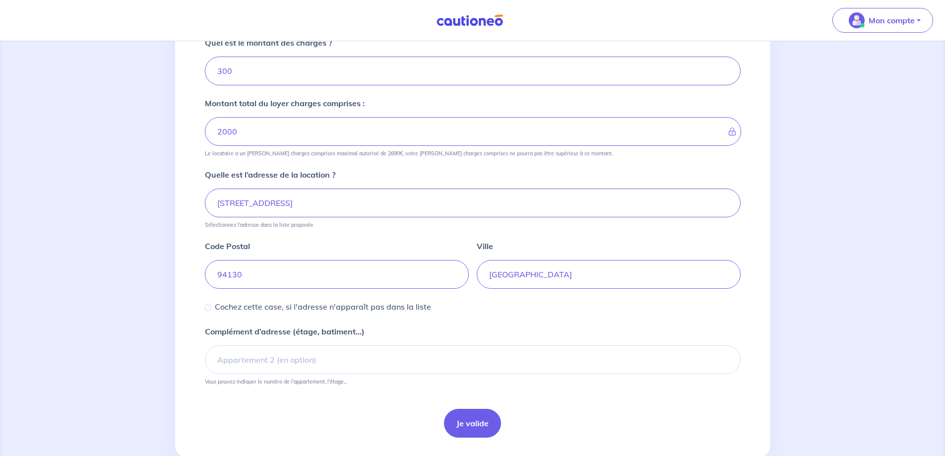
click at [297, 344] on div "Complément d’adresse (étage, batiment...) Vous pouvez indiquer le numéro de l’a…" at bounding box center [473, 355] width 536 height 60
click at [301, 367] on input "Complément d’adresse (étage, batiment...)" at bounding box center [473, 359] width 536 height 29
click at [254, 363] on input "3eme etage" at bounding box center [473, 359] width 536 height 29
click at [250, 356] on input "3eme etage" at bounding box center [473, 359] width 536 height 29
type input "3eme etage"
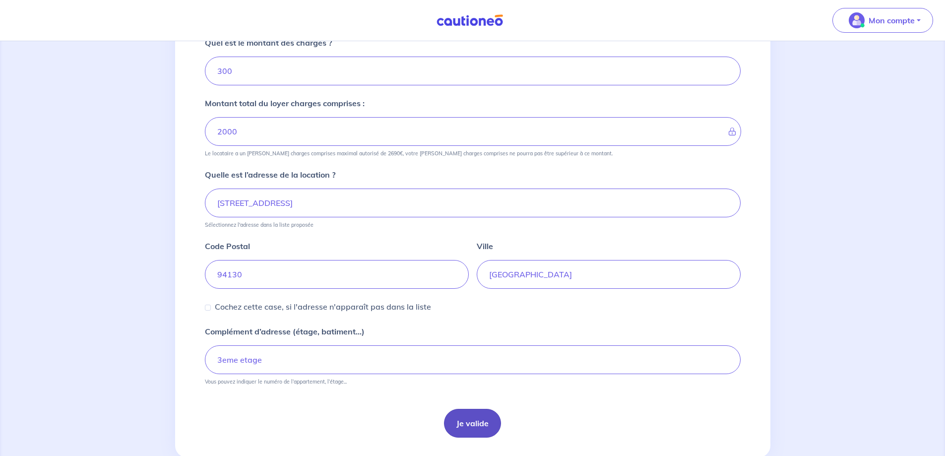
click at [468, 419] on button "Je valide" at bounding box center [472, 423] width 57 height 29
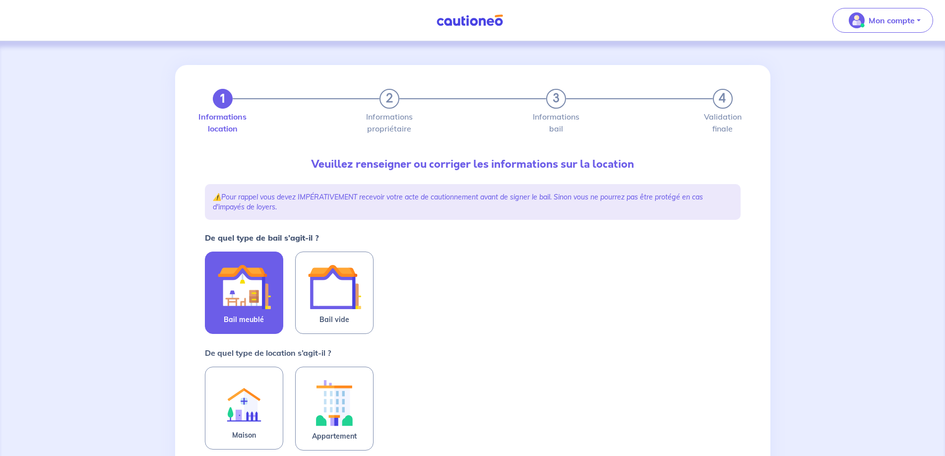
click at [254, 286] on img at bounding box center [244, 287] width 54 height 54
click at [0, 0] on input "Bail meublé" at bounding box center [0, 0] width 0 height 0
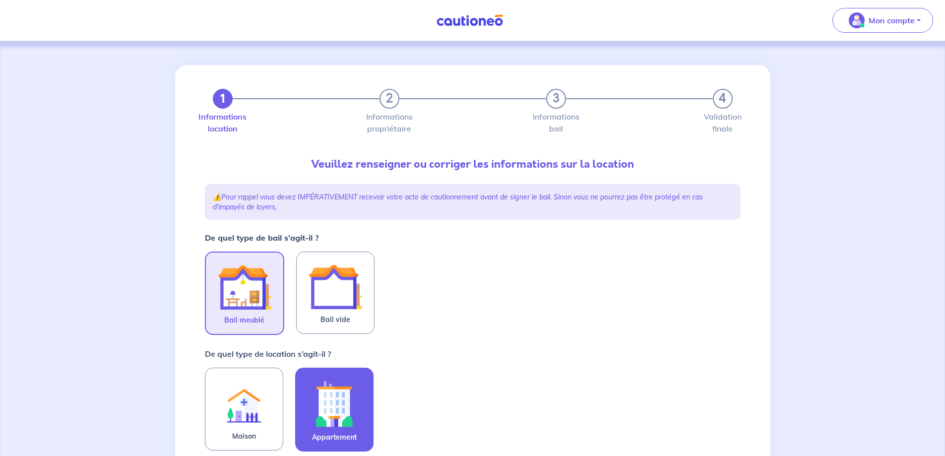
click at [344, 380] on img at bounding box center [334, 403] width 54 height 55
click at [0, 0] on input "Appartement" at bounding box center [0, 0] width 0 height 0
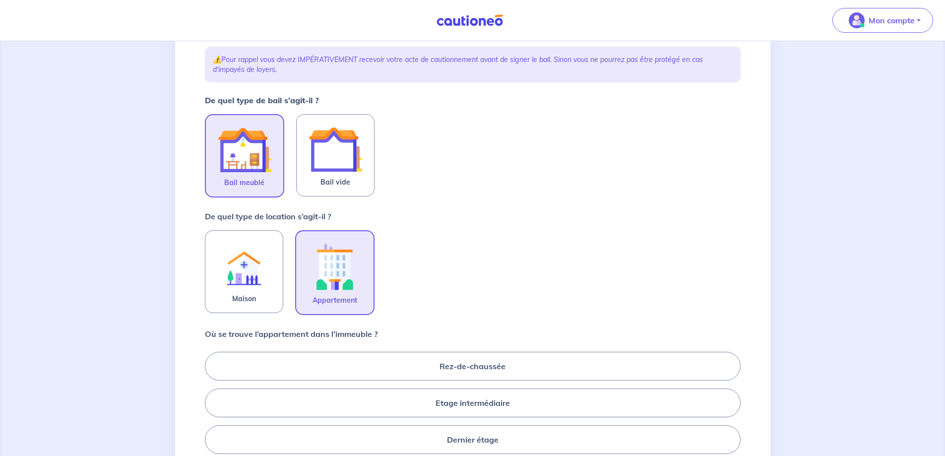
scroll to position [149, 0]
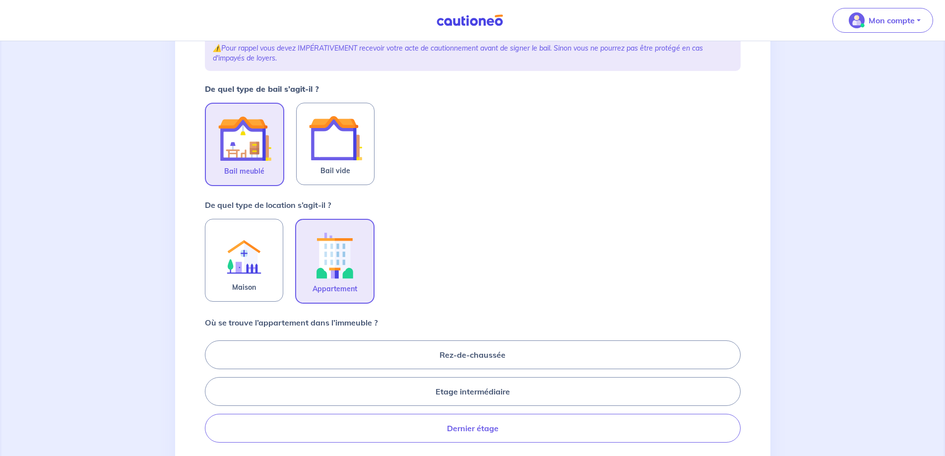
click at [562, 432] on label "Dernier étage" at bounding box center [473, 428] width 536 height 29
click at [211, 394] on input "Dernier étage" at bounding box center [208, 391] width 6 height 6
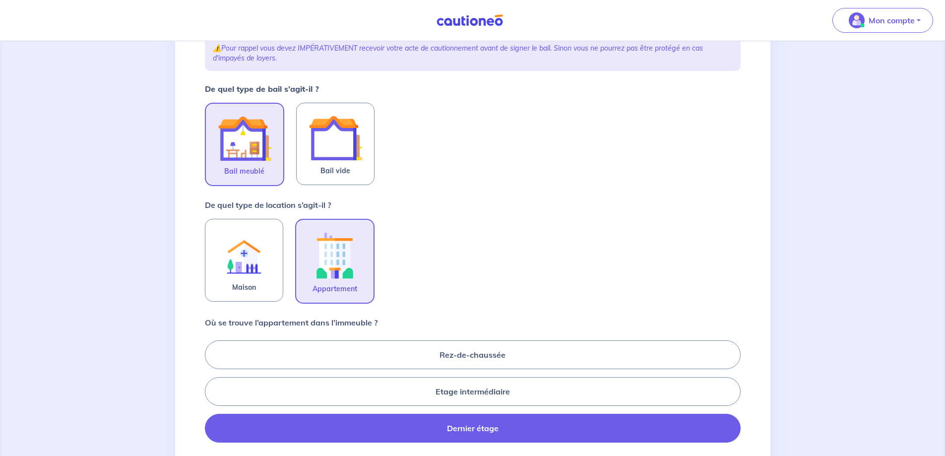
radio input "true"
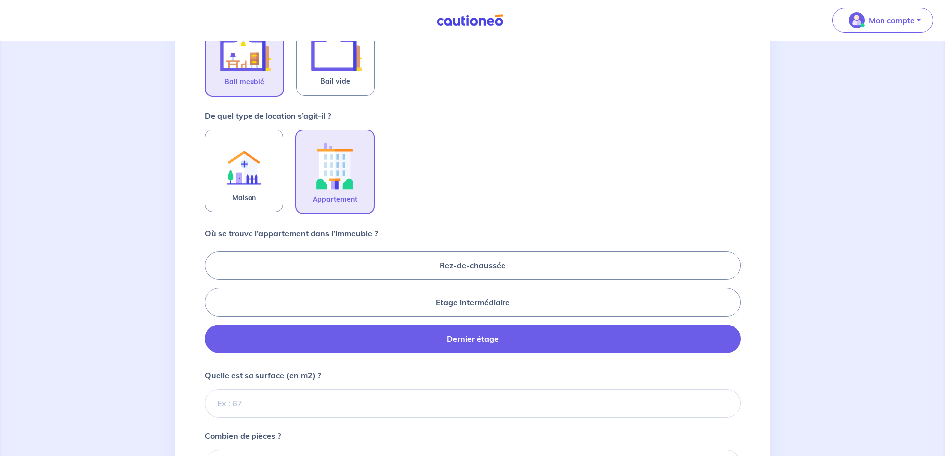
scroll to position [248, 0]
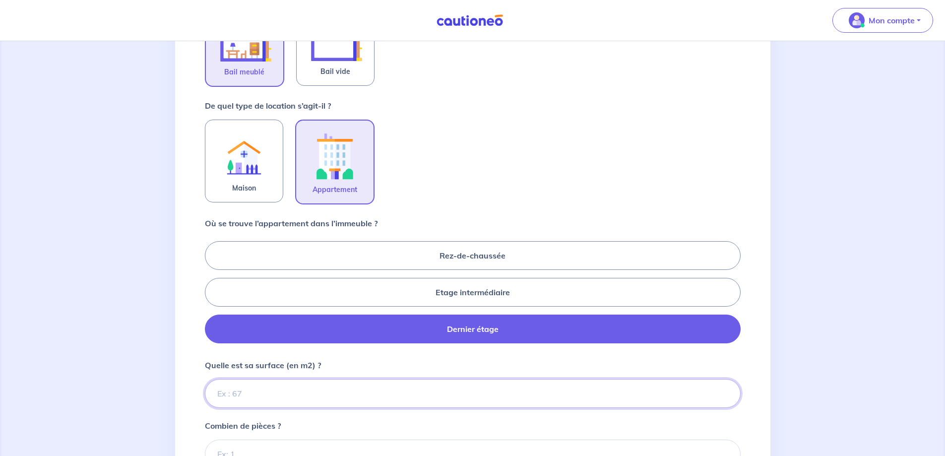
click at [463, 380] on input "Quelle est sa surface (en m2) ?" at bounding box center [473, 393] width 536 height 29
type input "80"
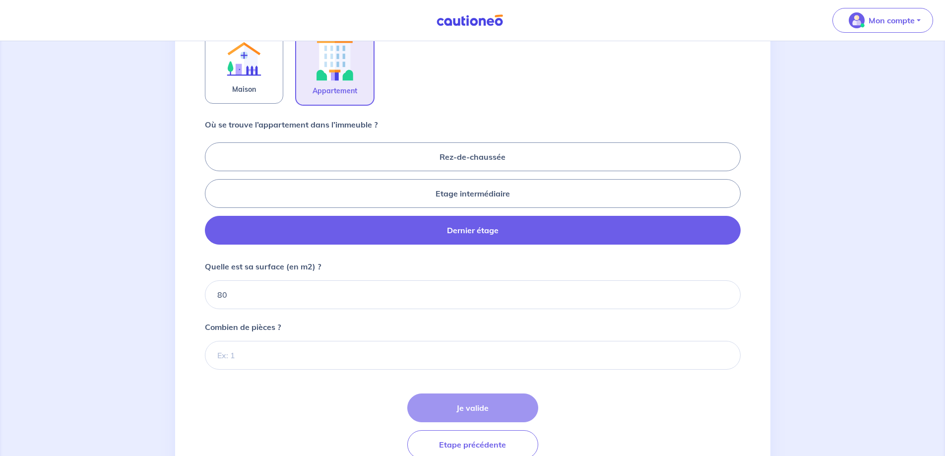
scroll to position [347, 0]
click at [375, 359] on input "Combien de pièces ?" at bounding box center [473, 354] width 536 height 29
type input "4"
click at [435, 403] on button "Je valide" at bounding box center [472, 407] width 131 height 29
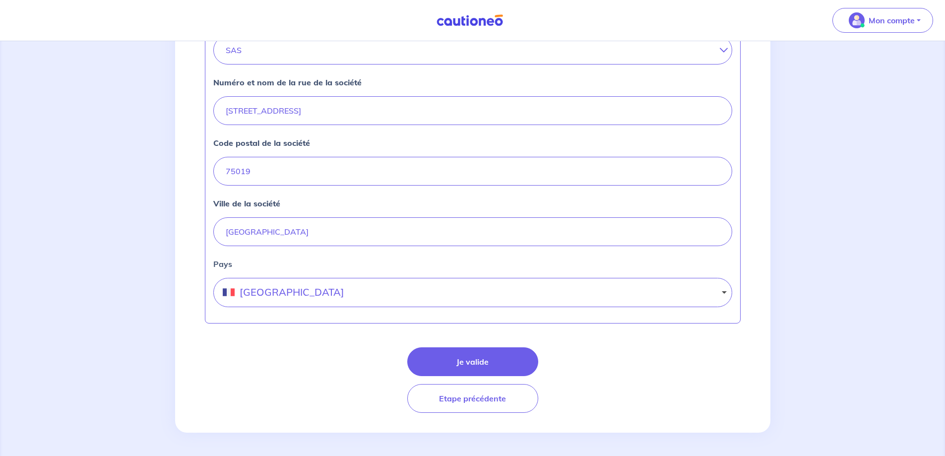
scroll to position [385, 0]
click at [523, 353] on button "Je valide" at bounding box center [472, 361] width 131 height 29
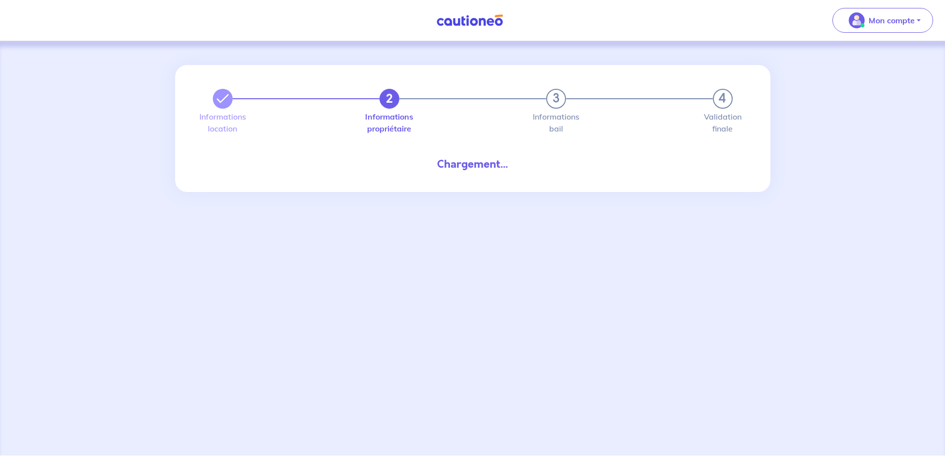
select select "FR"
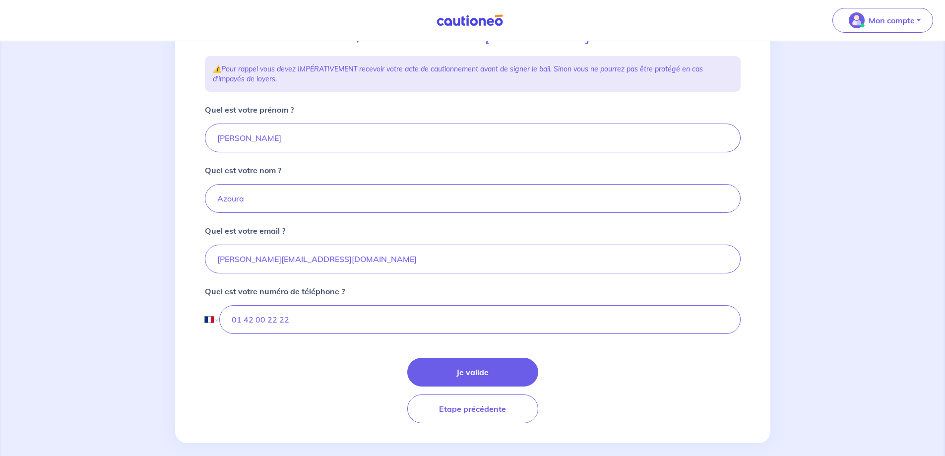
scroll to position [171, 0]
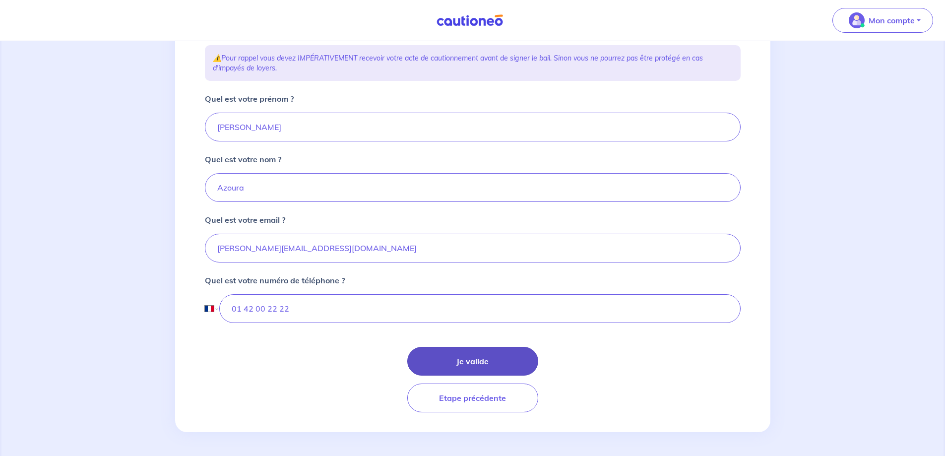
click at [516, 354] on button "Je valide" at bounding box center [472, 361] width 131 height 29
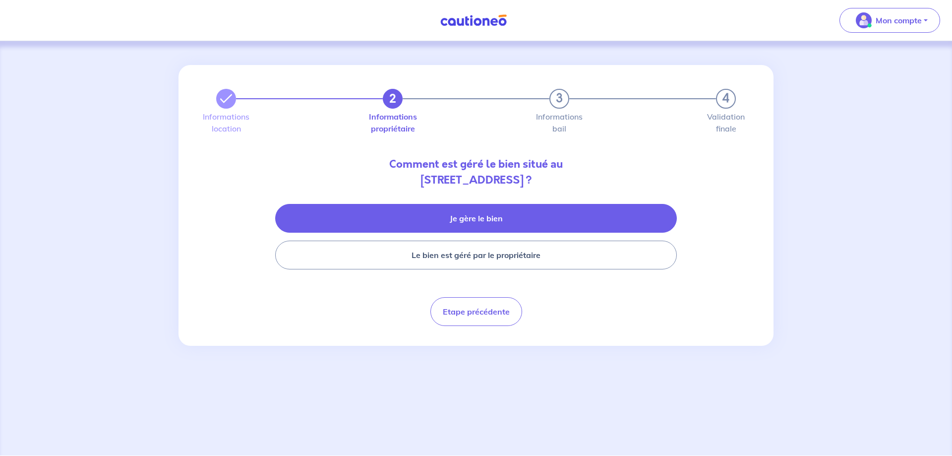
click at [502, 218] on button "Je gère le bien" at bounding box center [476, 218] width 402 height 29
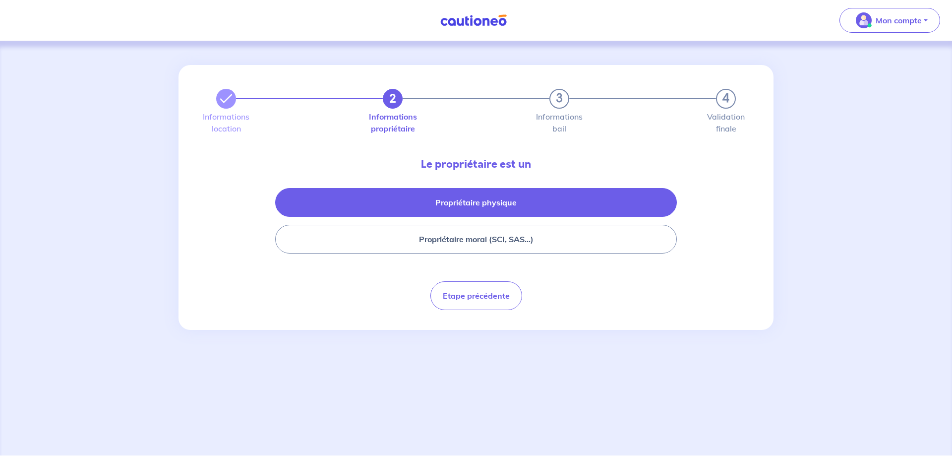
click at [503, 199] on button "Propriétaire physique" at bounding box center [476, 202] width 402 height 29
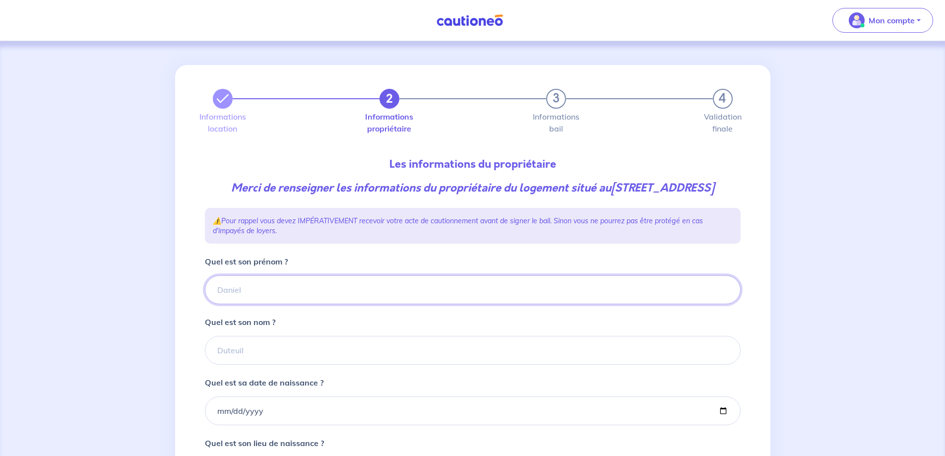
click at [364, 294] on input "Quel est son prénom ?" at bounding box center [473, 289] width 536 height 29
type input "[PERSON_NAME]"
type input "POLETTE"
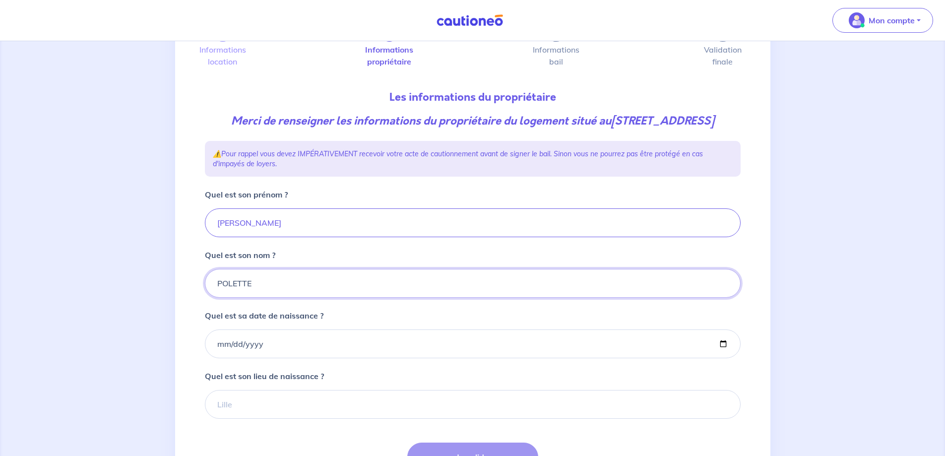
scroll to position [99, 0]
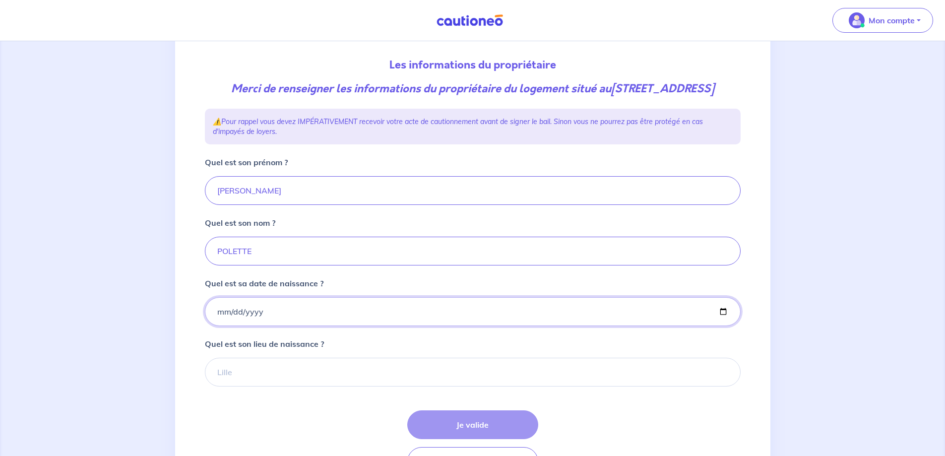
click at [211, 326] on input "Quel est sa date de naissance ?" at bounding box center [473, 311] width 536 height 29
type input "1947-01-13"
click at [251, 377] on input "Quel est son lieu de naissance ?" at bounding box center [473, 372] width 536 height 29
type input "v"
type input "VILLEJUIF"
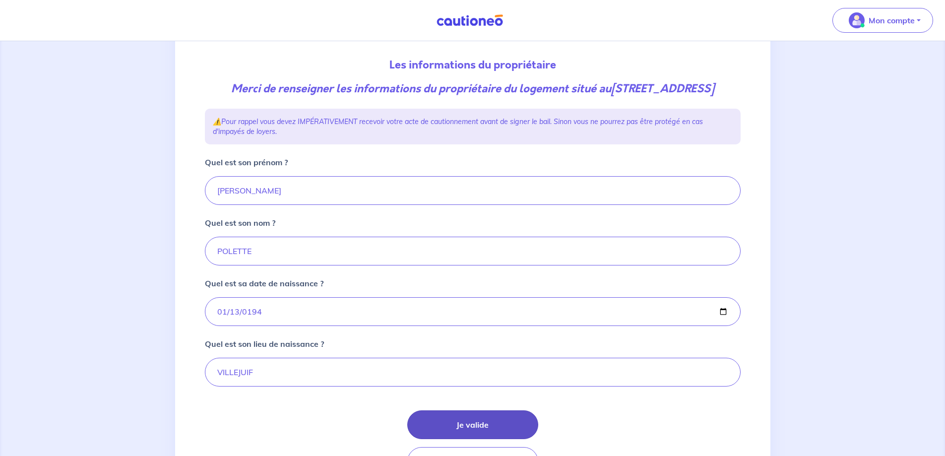
click at [498, 439] on button "Je valide" at bounding box center [472, 424] width 131 height 29
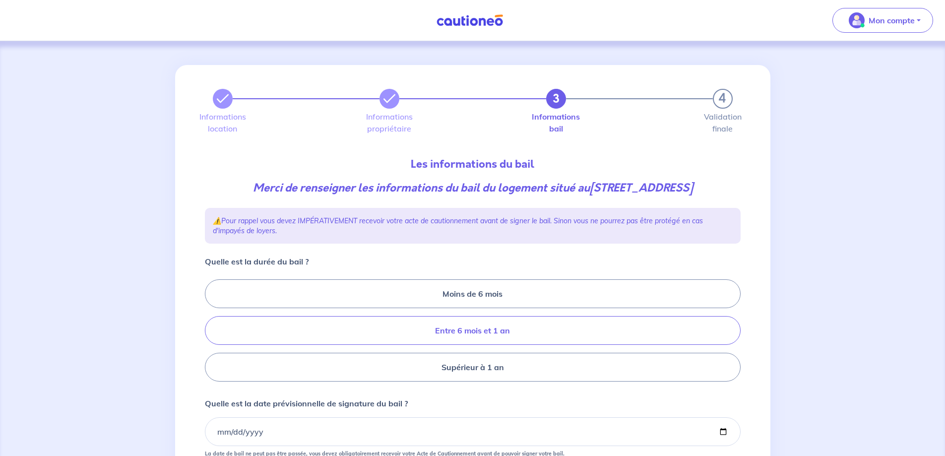
click at [525, 341] on label "Entre 6 mois et 1 an" at bounding box center [473, 330] width 536 height 29
click at [211, 334] on input "Entre 6 mois et 1 an" at bounding box center [208, 330] width 6 height 6
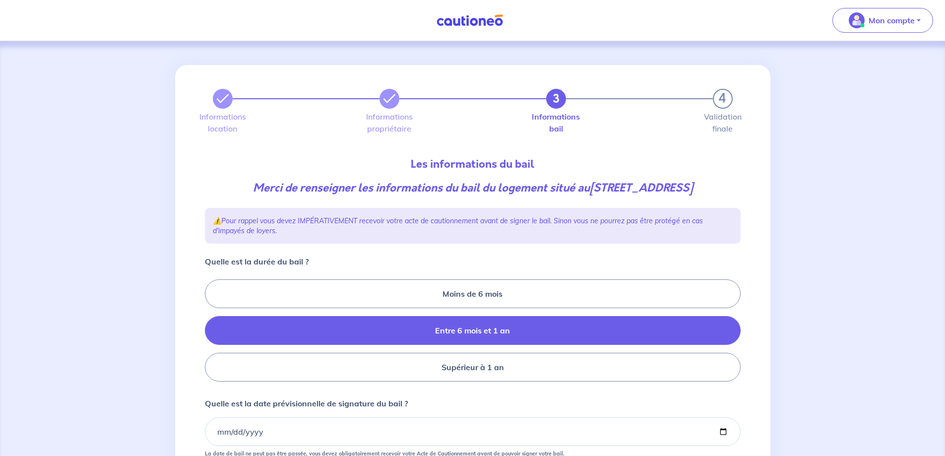
radio input "true"
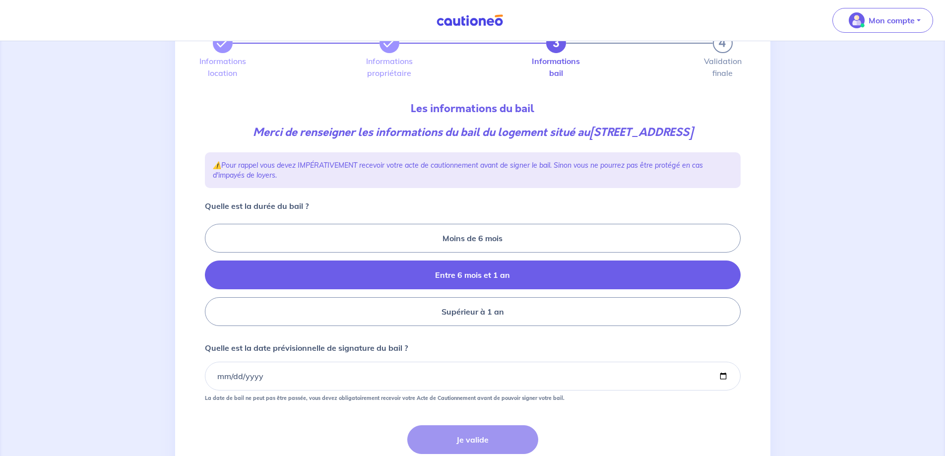
scroll to position [99, 0]
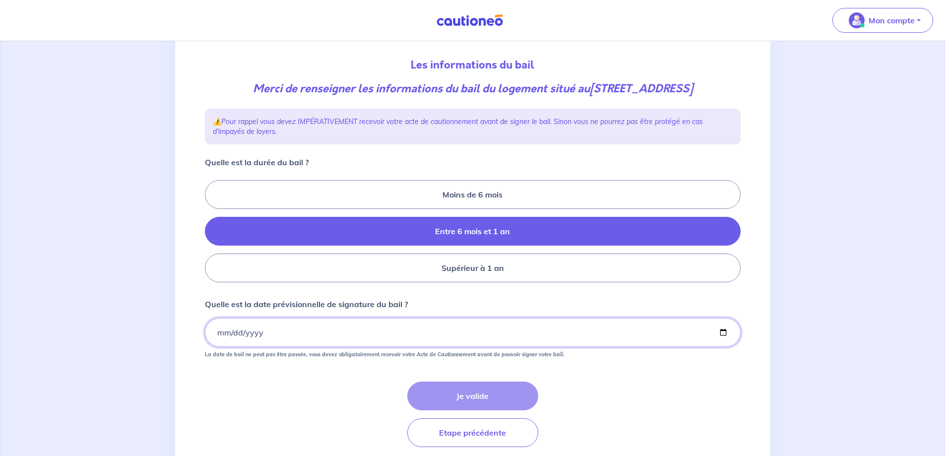
click at [214, 347] on input "Quelle est la date prévisionnelle de signature du bail ?" at bounding box center [473, 332] width 536 height 29
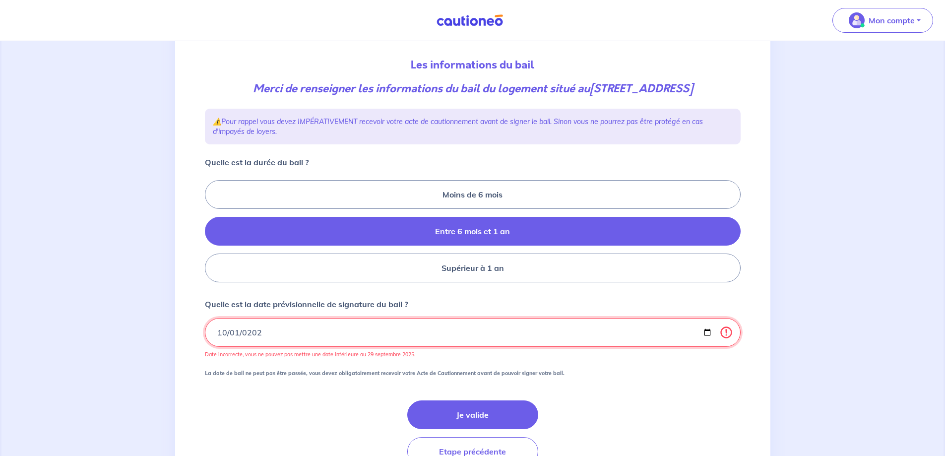
type input "[DATE]"
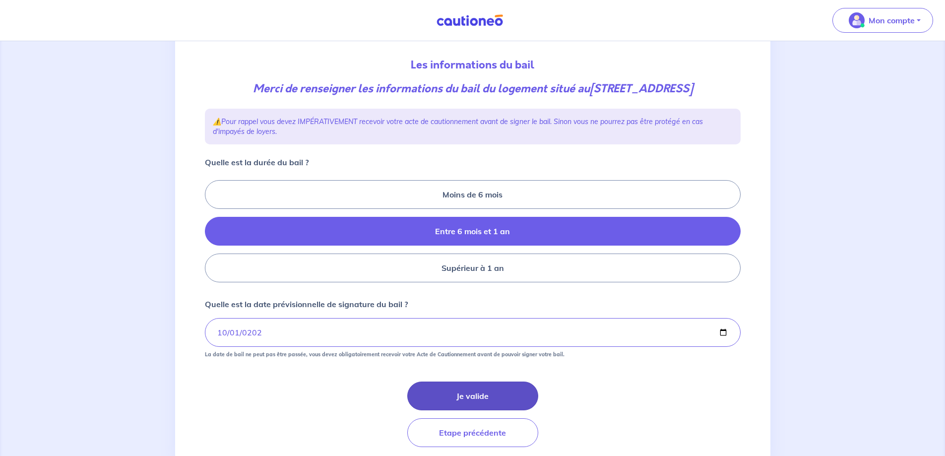
click at [460, 407] on button "Je valide" at bounding box center [472, 395] width 131 height 29
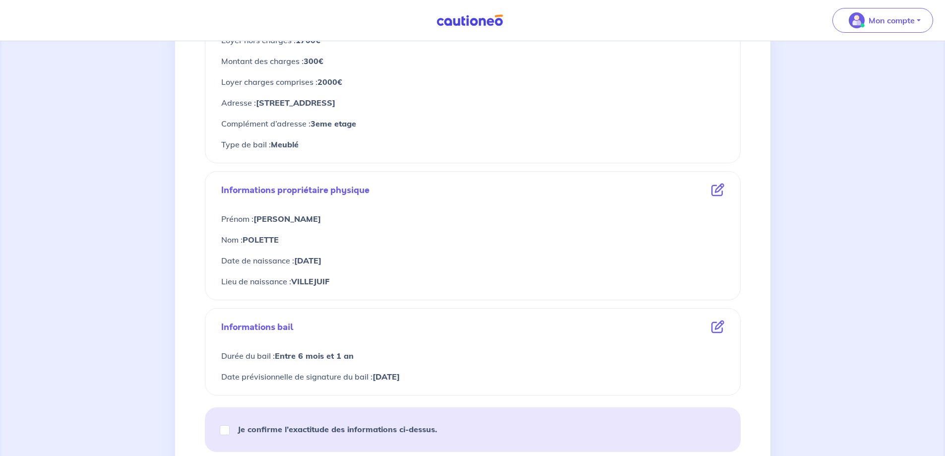
scroll to position [376, 0]
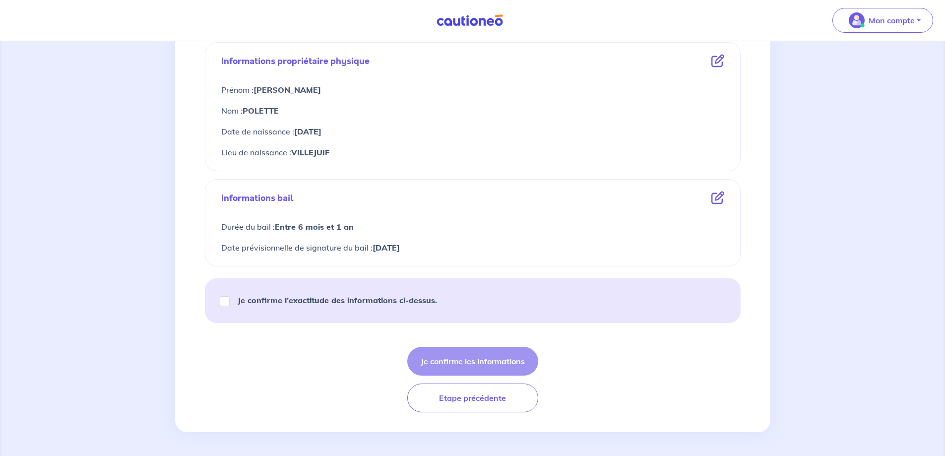
click at [219, 310] on div "Je confirme l’exactitude des informations ci-dessus." at bounding box center [473, 300] width 536 height 45
click at [226, 296] on input "Je confirme l’exactitude des informations ci-dessus." at bounding box center [225, 301] width 10 height 10
checkbox input "true"
click at [483, 361] on button "Je confirme les informations" at bounding box center [472, 361] width 131 height 29
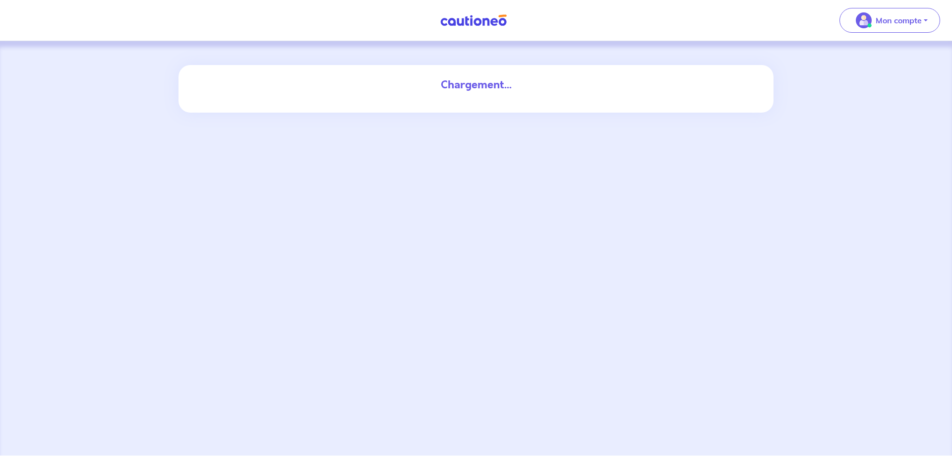
click at [658, 336] on div "Chargement..." at bounding box center [476, 248] width 952 height 414
click at [476, 74] on div "Chargement..." at bounding box center [476, 85] width 548 height 40
